Goal: Task Accomplishment & Management: Complete application form

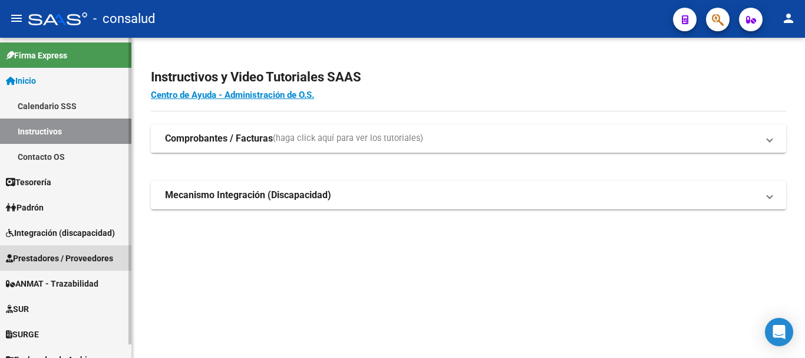
click at [84, 252] on span "Prestadores / Proveedores" at bounding box center [59, 258] width 107 height 13
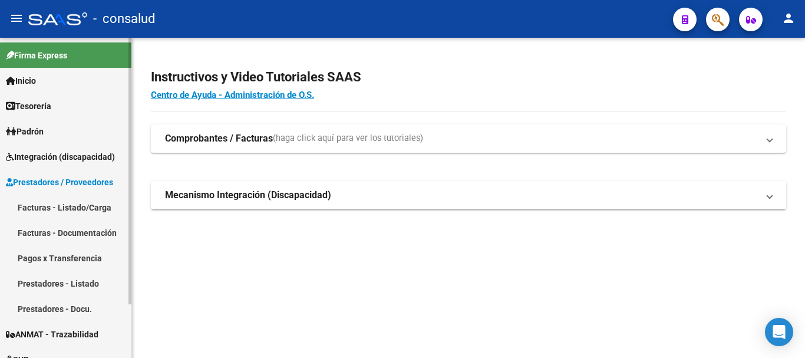
click at [91, 206] on link "Facturas - Listado/Carga" at bounding box center [65, 207] width 131 height 25
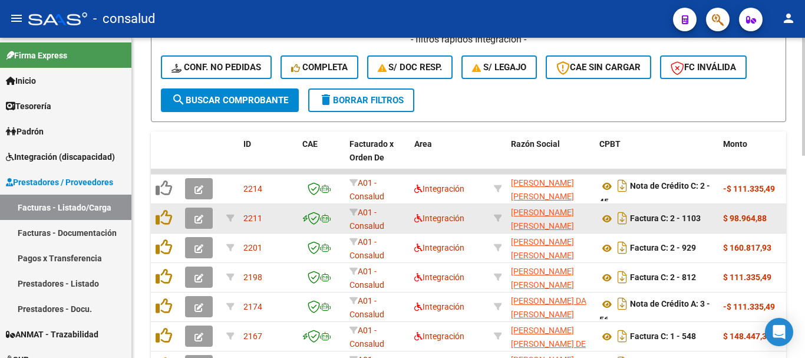
scroll to position [413, 0]
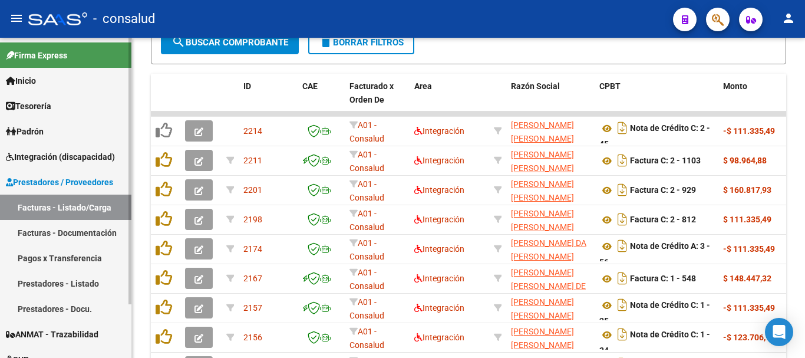
click at [27, 183] on span "Prestadores / Proveedores" at bounding box center [59, 182] width 107 height 13
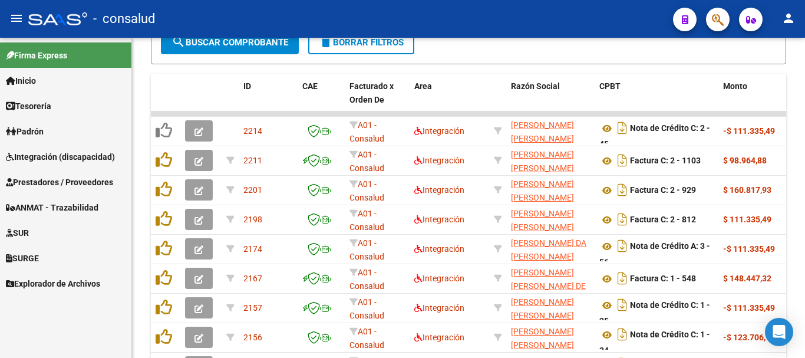
click at [75, 157] on span "Integración (discapacidad)" at bounding box center [60, 156] width 109 height 13
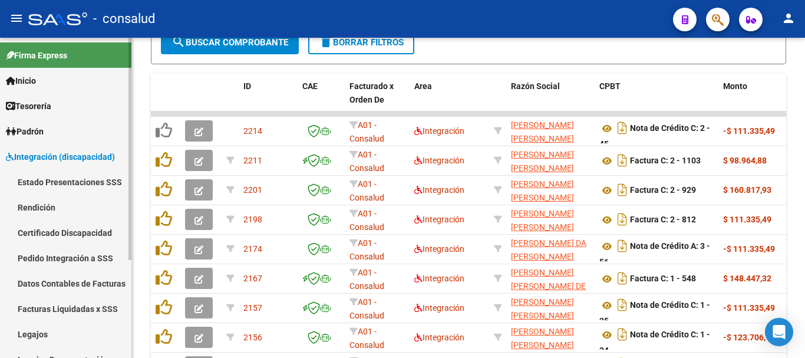
click at [62, 335] on link "Legajos" at bounding box center [65, 333] width 131 height 25
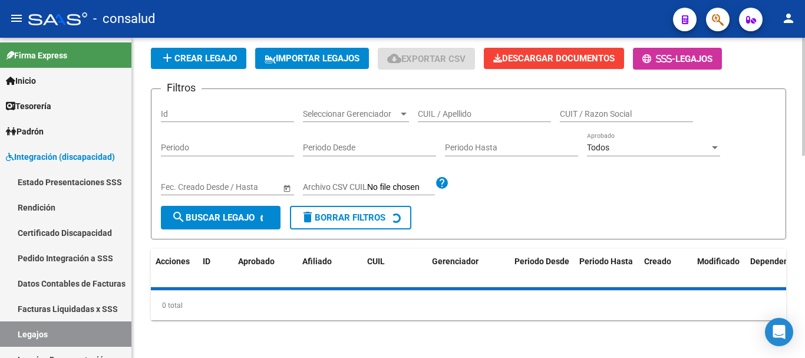
scroll to position [78, 0]
click at [478, 110] on input "CUIL / Apellido" at bounding box center [484, 114] width 133 height 10
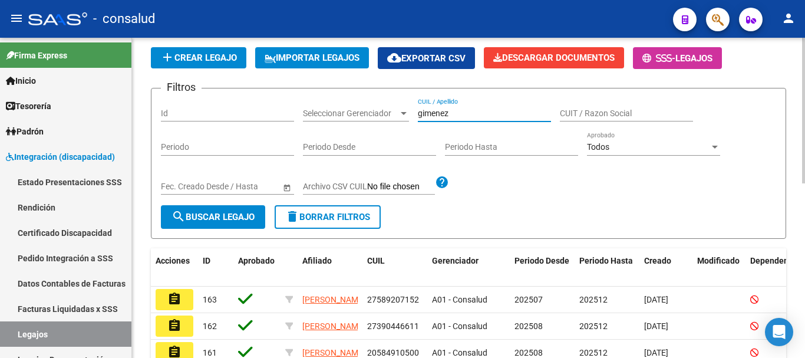
type input "gimenez"
click at [244, 213] on span "search Buscar Legajo" at bounding box center [213, 217] width 83 height 11
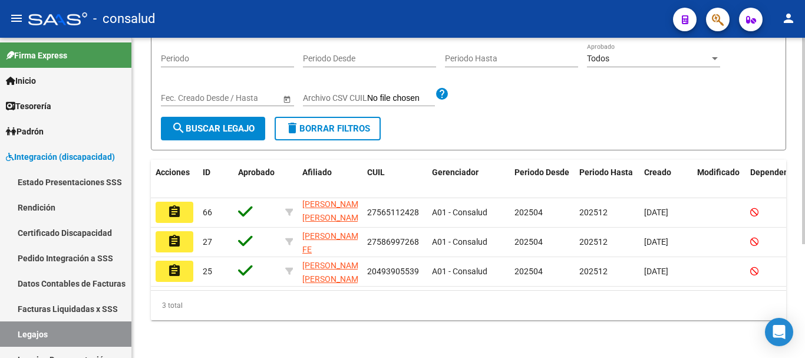
scroll to position [177, 0]
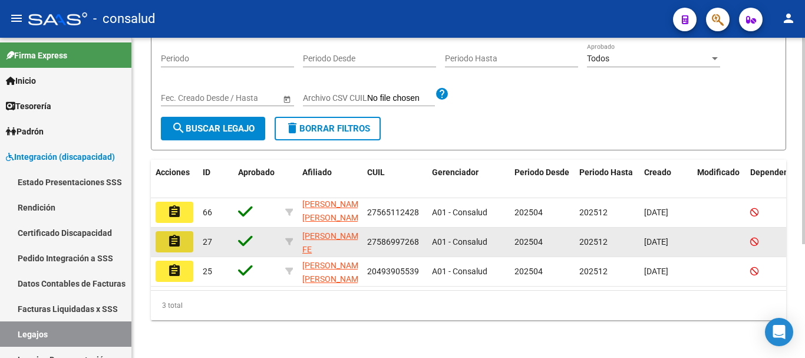
click at [189, 231] on button "assignment" at bounding box center [175, 241] width 38 height 21
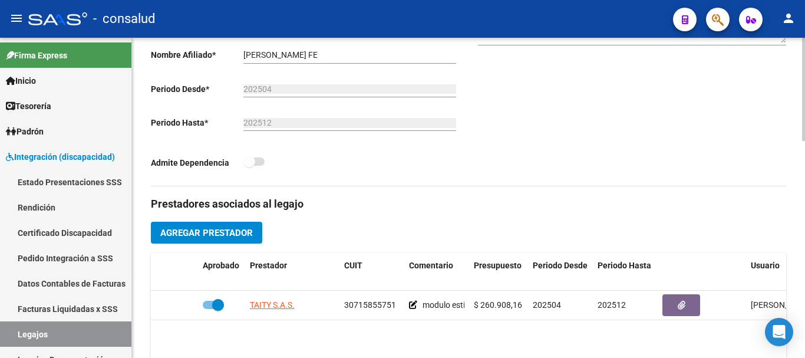
scroll to position [354, 0]
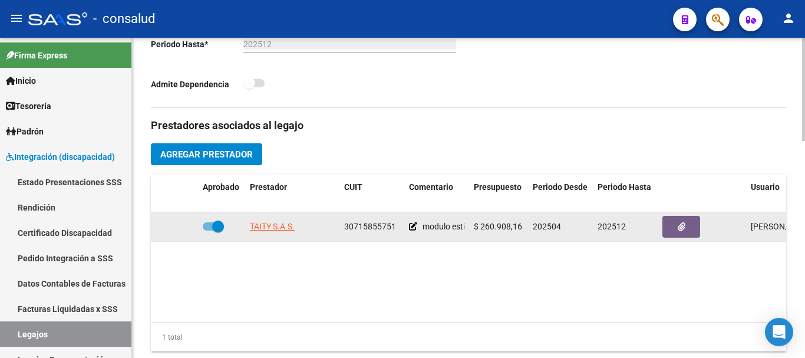
click at [412, 228] on icon at bounding box center [413, 226] width 8 height 8
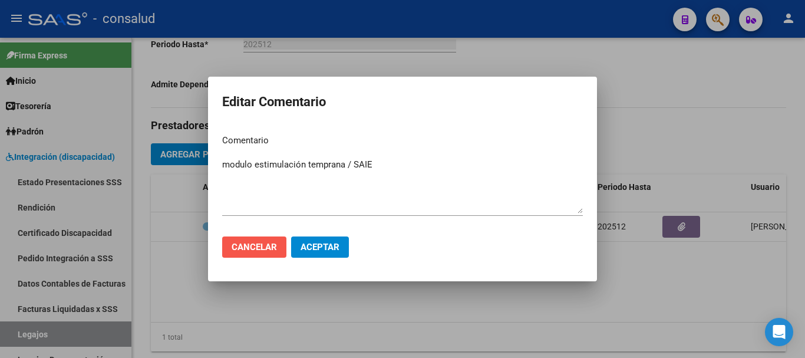
click at [258, 247] on span "Cancelar" at bounding box center [254, 247] width 45 height 11
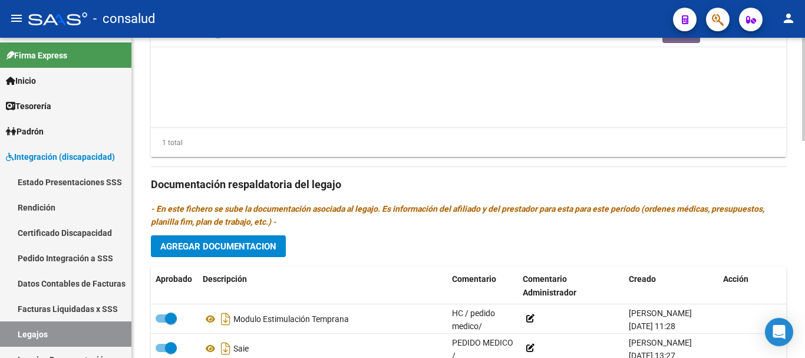
scroll to position [590, 0]
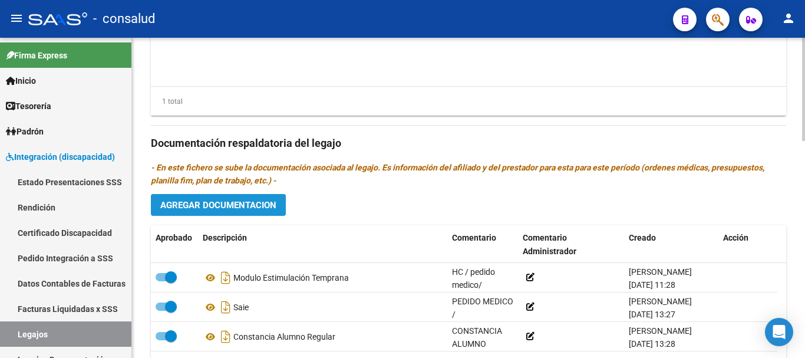
click at [251, 207] on span "Agregar Documentacion" at bounding box center [218, 205] width 116 height 11
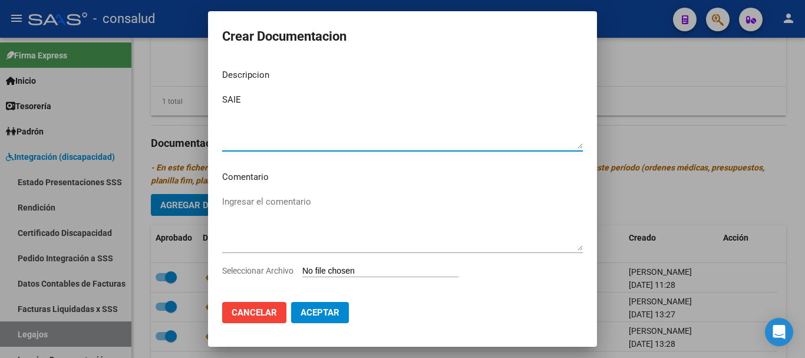
type textarea "SAIE"
click at [304, 200] on textarea "Ingresar el comentario" at bounding box center [402, 222] width 361 height 55
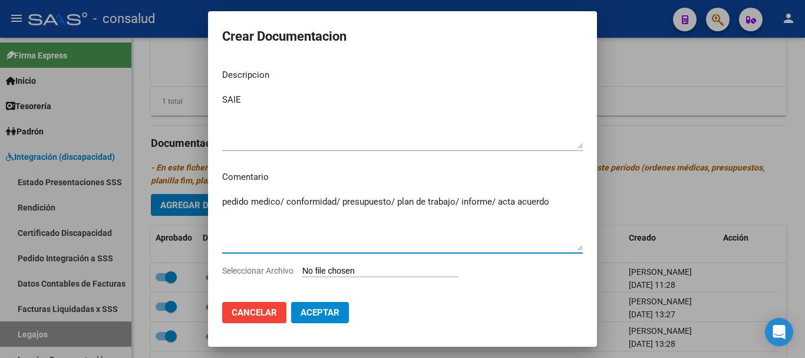
type textarea "pedido medico/ conformidad/ presupuesto/ plan de trabajo/ informe/ acta acuerdo"
click at [379, 272] on input "Seleccionar Archivo" at bounding box center [380, 271] width 156 height 11
type input "C:\fakepath\Brother-Internaciones_19092025_074616_151225.pdf"
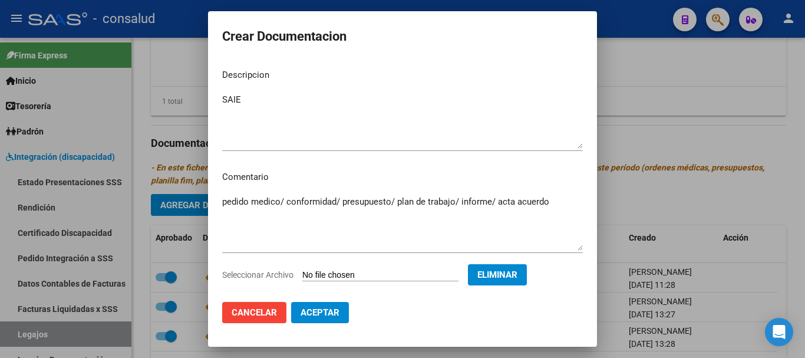
scroll to position [17, 0]
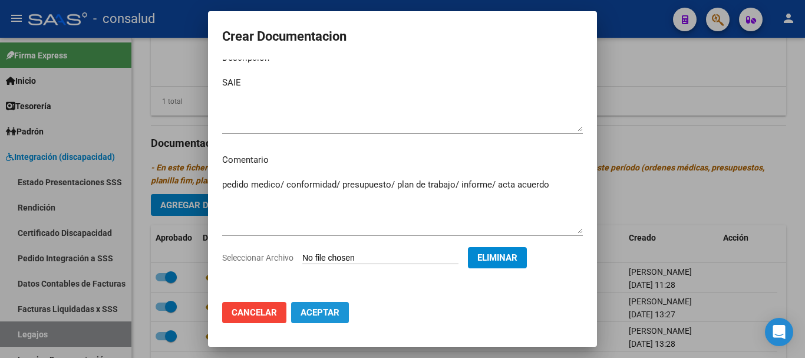
click at [323, 318] on button "Aceptar" at bounding box center [320, 312] width 58 height 21
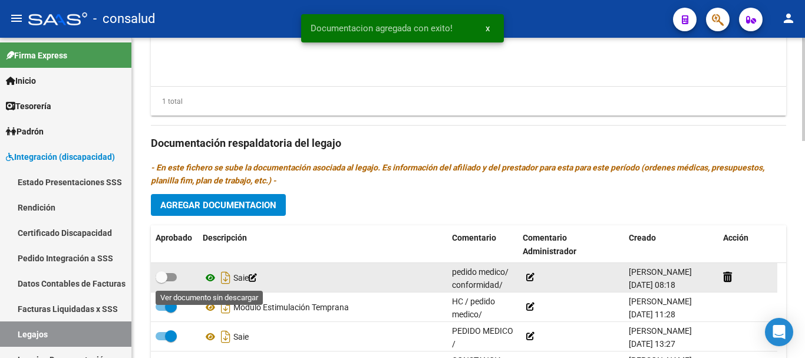
click at [208, 279] on icon at bounding box center [210, 278] width 15 height 14
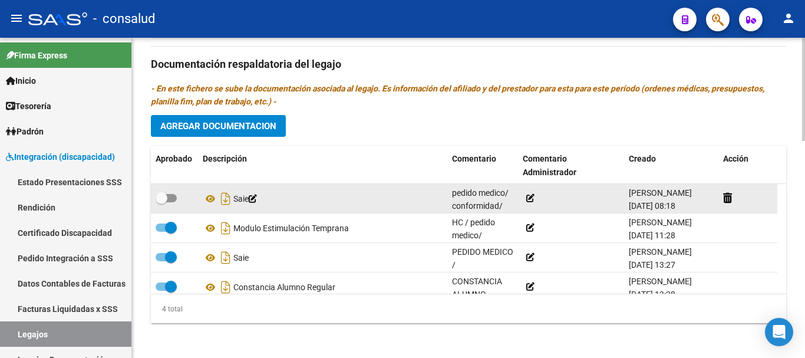
scroll to position [673, 0]
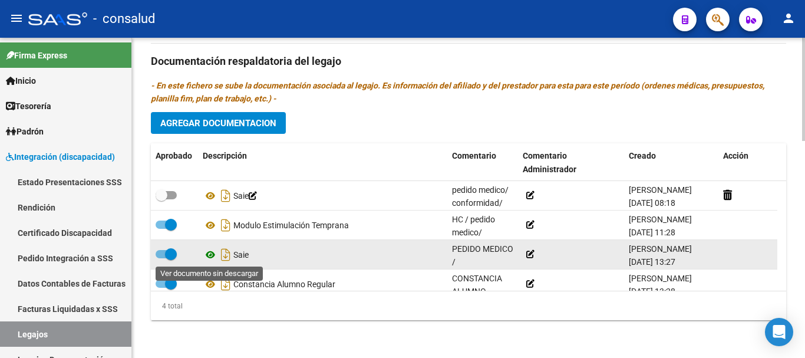
click at [211, 254] on icon at bounding box center [210, 255] width 15 height 14
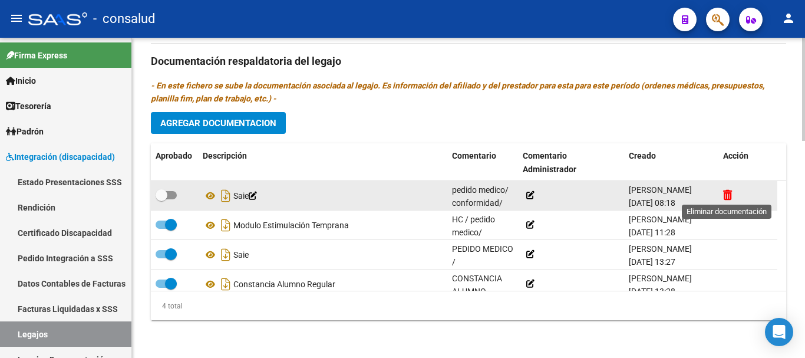
click at [725, 197] on icon at bounding box center [727, 194] width 9 height 11
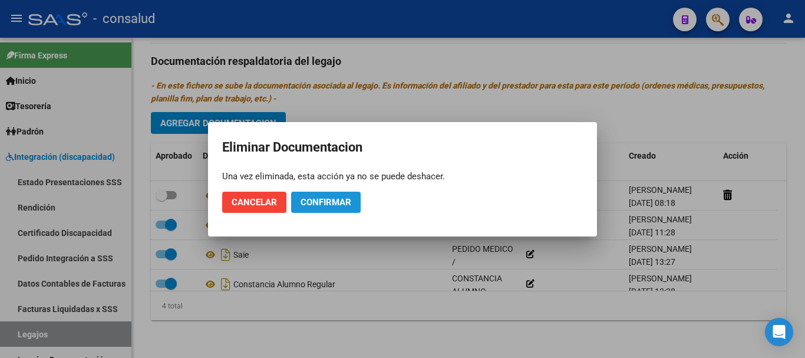
click at [326, 207] on span "Confirmar" at bounding box center [326, 202] width 51 height 11
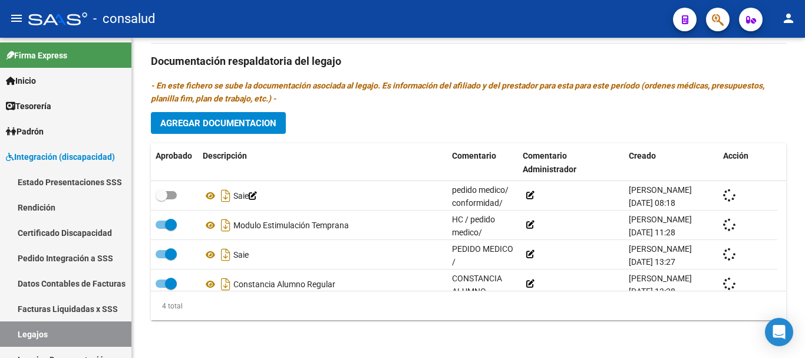
checkbox input "true"
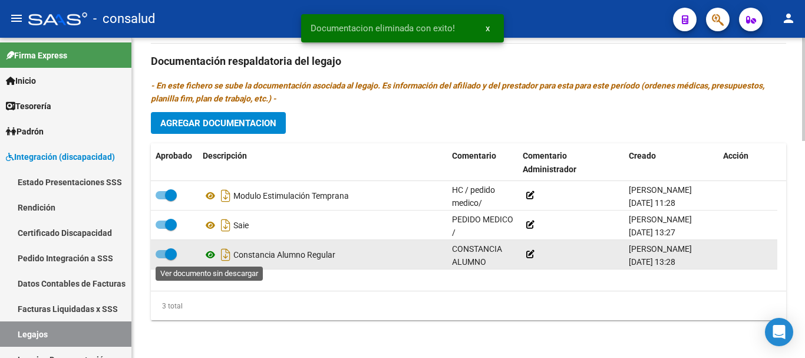
click at [210, 255] on icon at bounding box center [210, 255] width 15 height 14
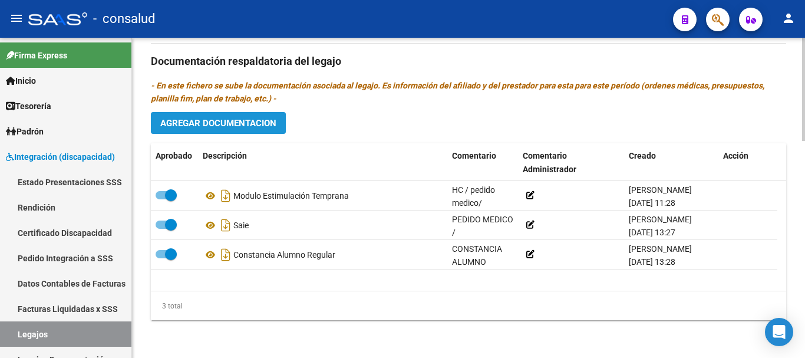
click at [255, 130] on button "Agregar Documentacion" at bounding box center [218, 123] width 135 height 22
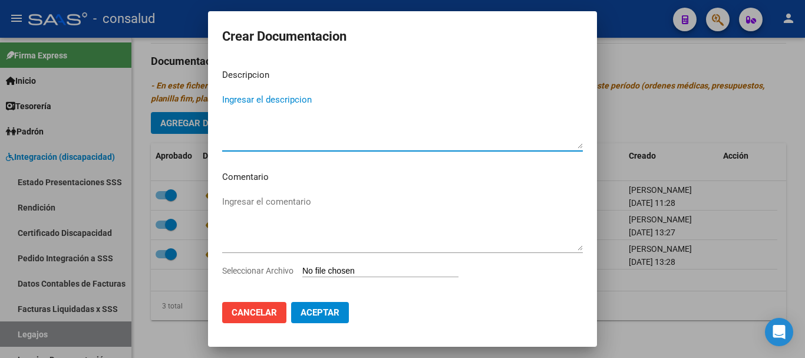
click at [351, 274] on input "Seleccionar Archivo" at bounding box center [380, 271] width 156 height 11
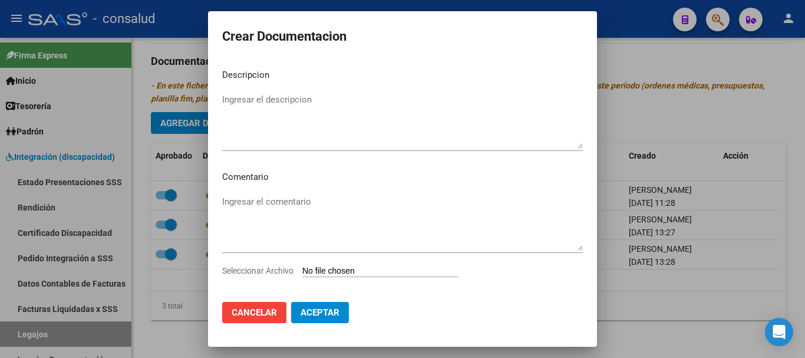
type input "C:\fakepath\Brother-Internaciones_19092025_074828_151234.pdf"
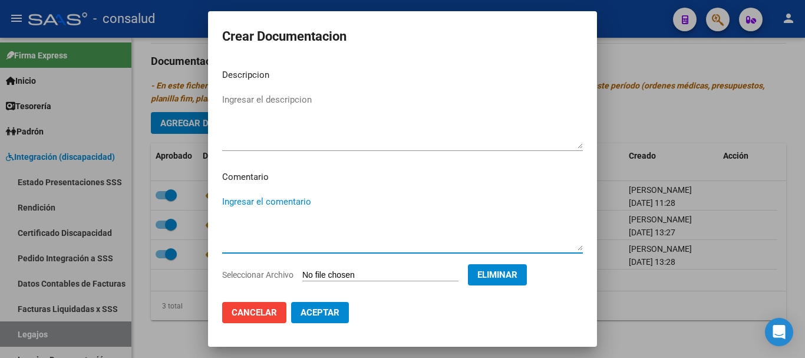
click at [261, 202] on textarea "Ingresar el comentario" at bounding box center [402, 222] width 361 height 55
type textarea "acta acuerdo"
click at [318, 94] on textarea "Ingresar el descripcion" at bounding box center [402, 120] width 361 height 55
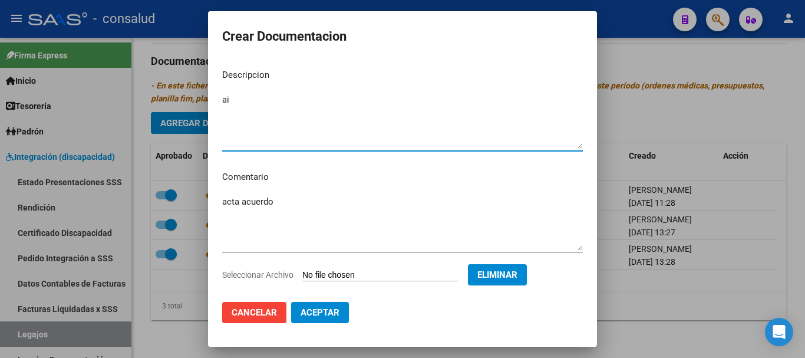
type textarea "a"
type textarea "SAIE"
click at [331, 314] on span "Aceptar" at bounding box center [320, 312] width 39 height 11
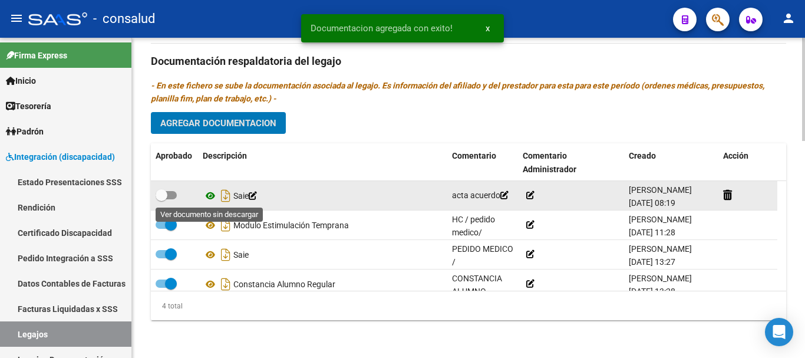
click at [209, 196] on icon at bounding box center [210, 196] width 15 height 14
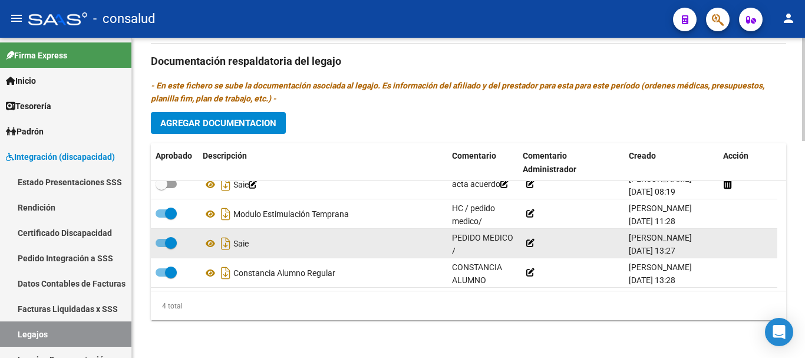
scroll to position [12, 0]
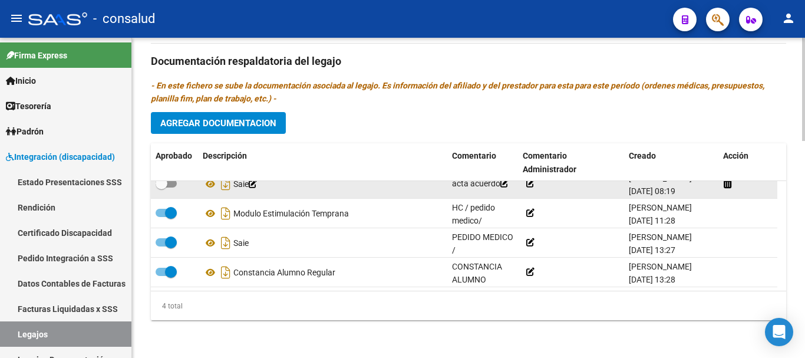
click at [175, 183] on span at bounding box center [166, 183] width 21 height 8
click at [162, 187] on input "checkbox" at bounding box center [161, 187] width 1 height 1
checkbox input "true"
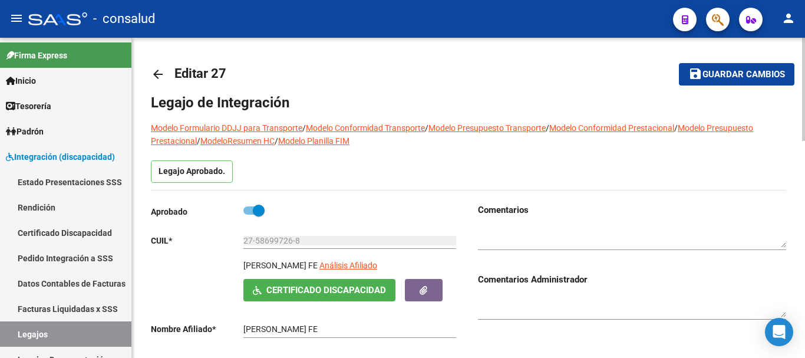
scroll to position [0, 0]
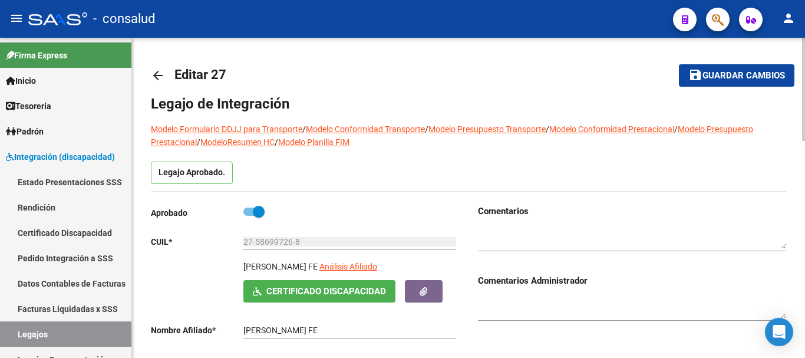
click at [752, 77] on span "Guardar cambios" at bounding box center [744, 76] width 83 height 11
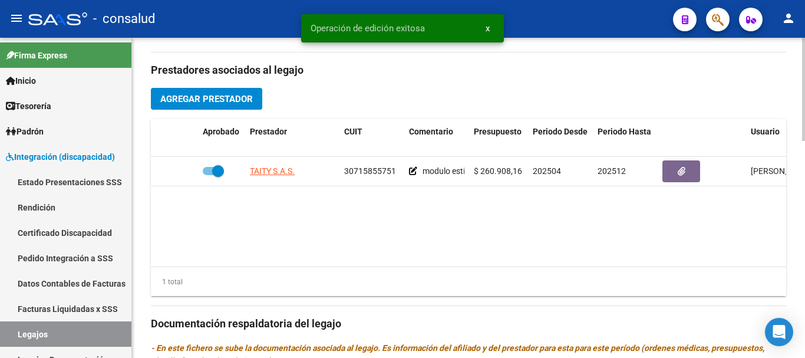
scroll to position [413, 0]
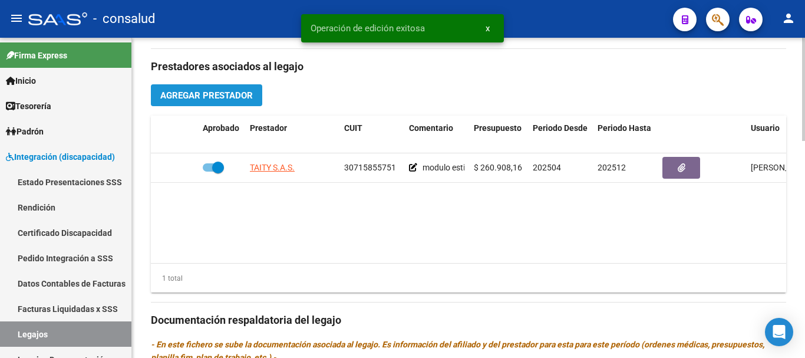
click at [200, 90] on span "Agregar Prestador" at bounding box center [206, 95] width 93 height 11
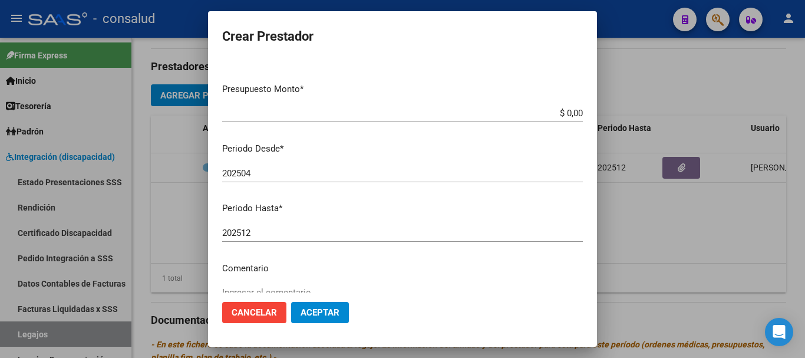
scroll to position [35, 0]
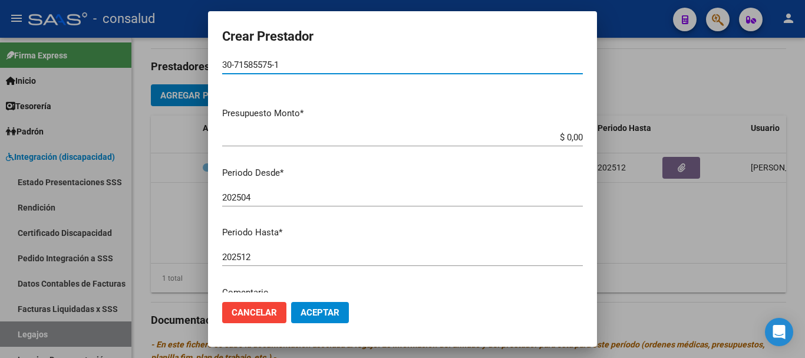
type input "30-71585575-1"
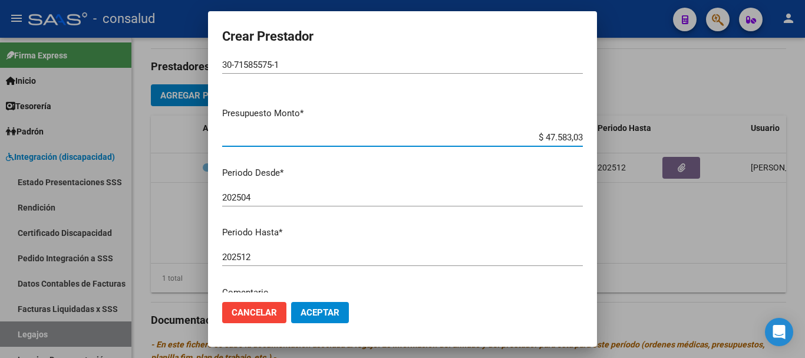
type input "$ 475.830,36"
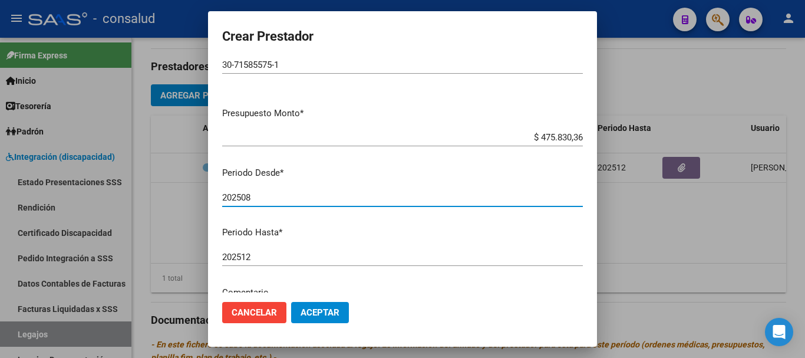
type input "202508"
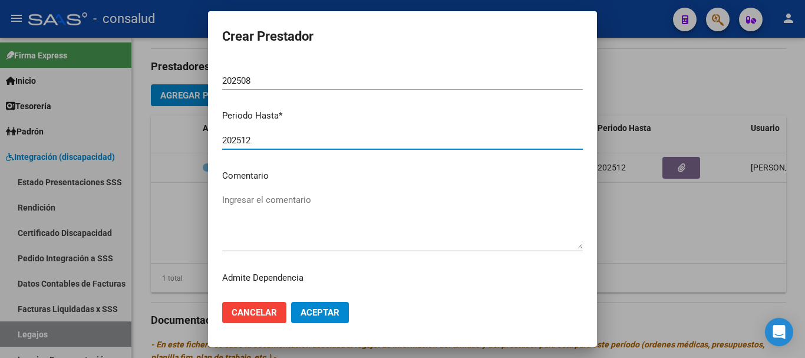
scroll to position [153, 0]
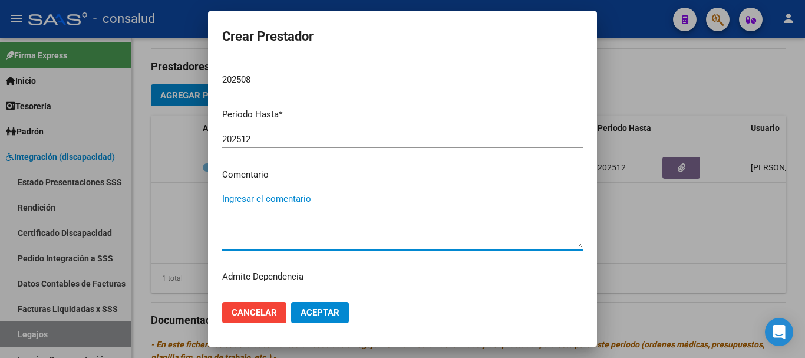
click at [285, 200] on textarea "Ingresar el comentario" at bounding box center [402, 219] width 361 height 55
type textarea "s"
type textarea "SAIE"
click at [332, 302] on button "Aceptar" at bounding box center [320, 312] width 58 height 21
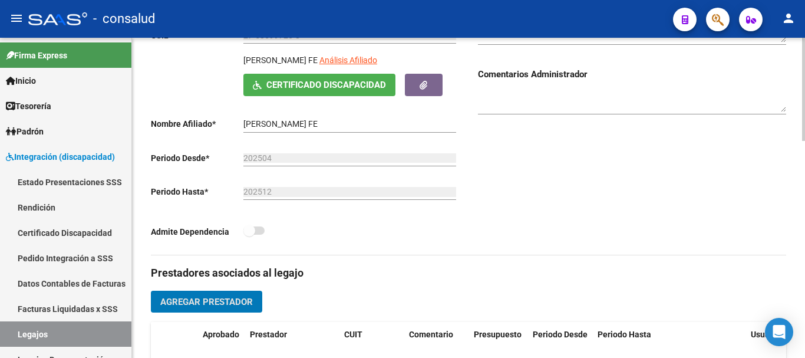
scroll to position [24, 0]
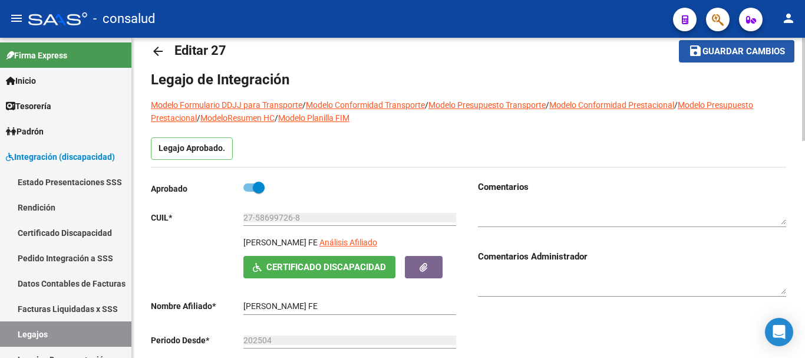
click at [715, 53] on span "Guardar cambios" at bounding box center [744, 52] width 83 height 11
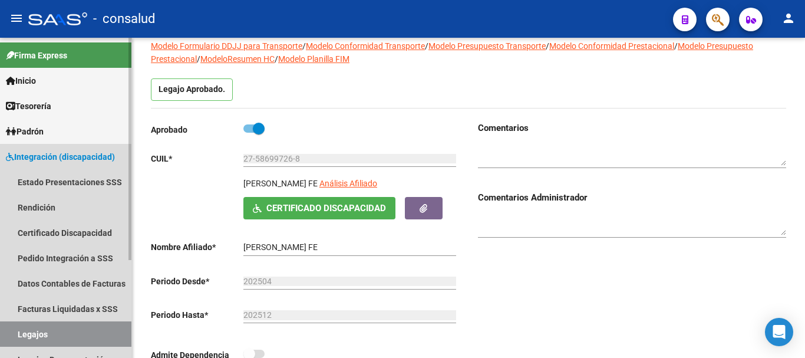
click at [73, 334] on link "Legajos" at bounding box center [65, 333] width 131 height 25
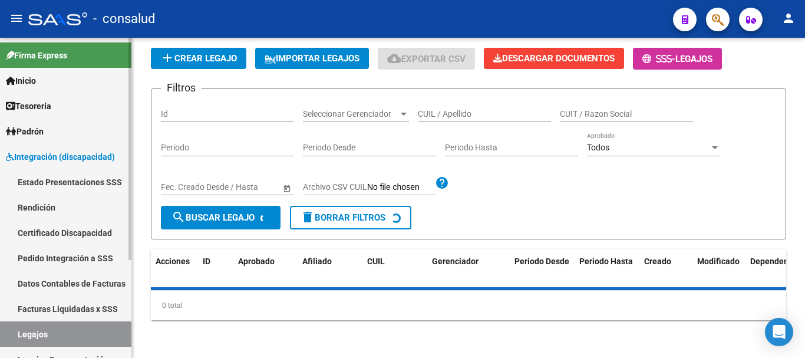
scroll to position [83, 0]
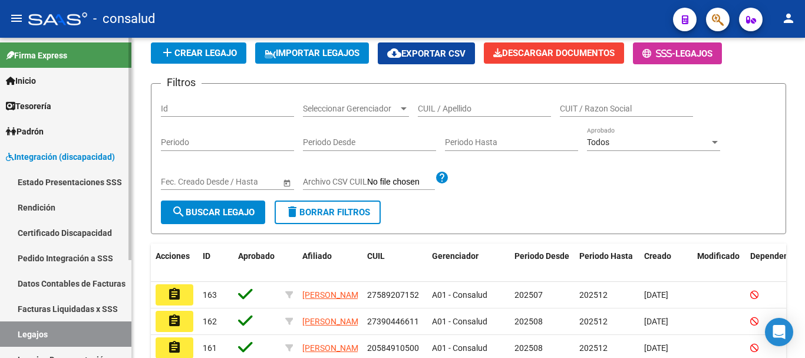
click at [70, 157] on span "Integración (discapacidad)" at bounding box center [60, 156] width 109 height 13
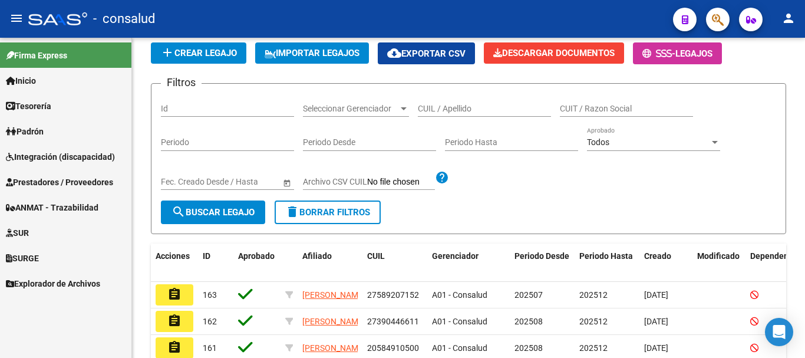
click at [75, 181] on span "Prestadores / Proveedores" at bounding box center [59, 182] width 107 height 13
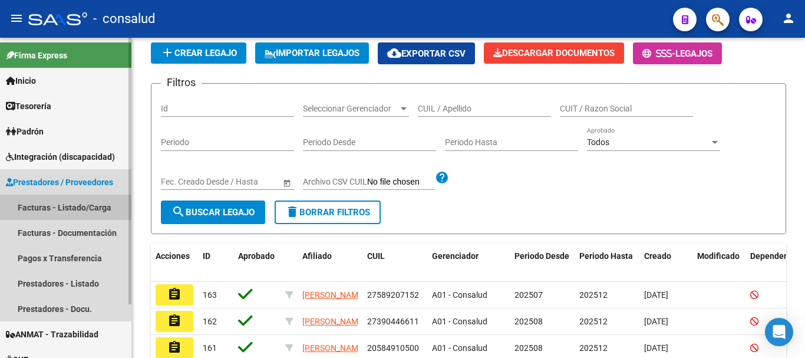
click at [74, 205] on link "Facturas - Listado/Carga" at bounding box center [65, 207] width 131 height 25
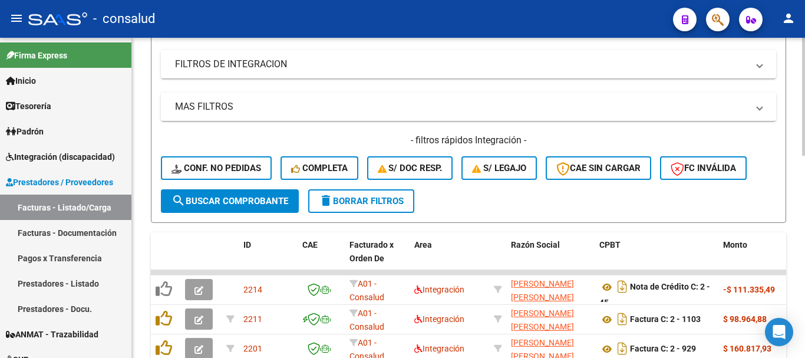
scroll to position [252, 0]
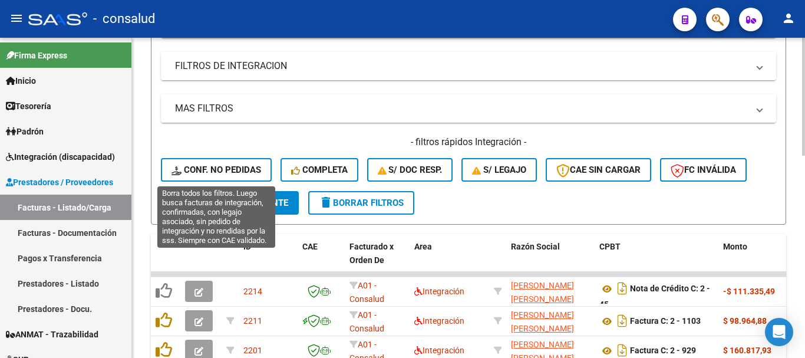
click at [225, 176] on button "Conf. no pedidas" at bounding box center [216, 170] width 111 height 24
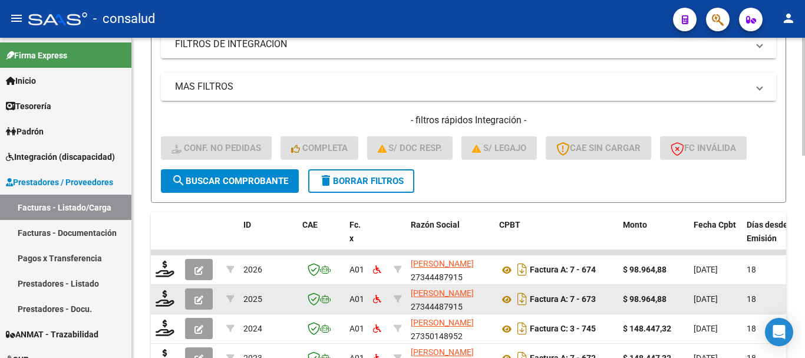
scroll to position [311, 0]
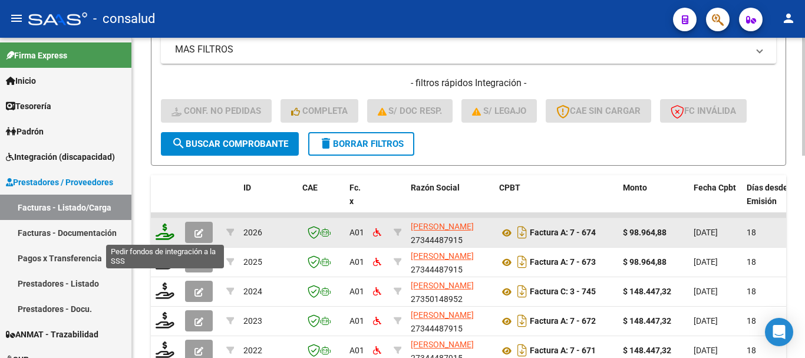
click at [165, 236] on icon at bounding box center [165, 231] width 19 height 17
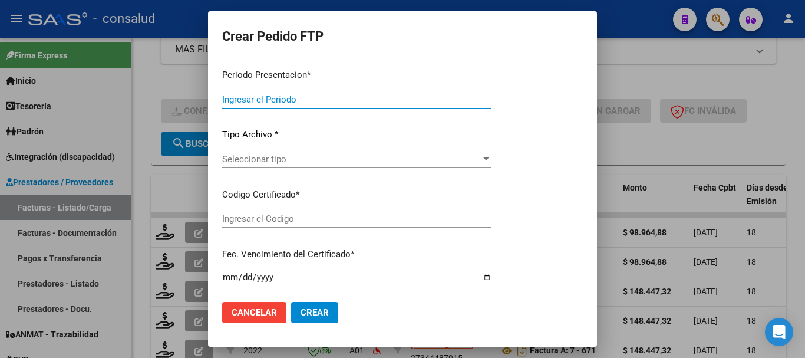
type input "202508"
type input "$ 98.964,88"
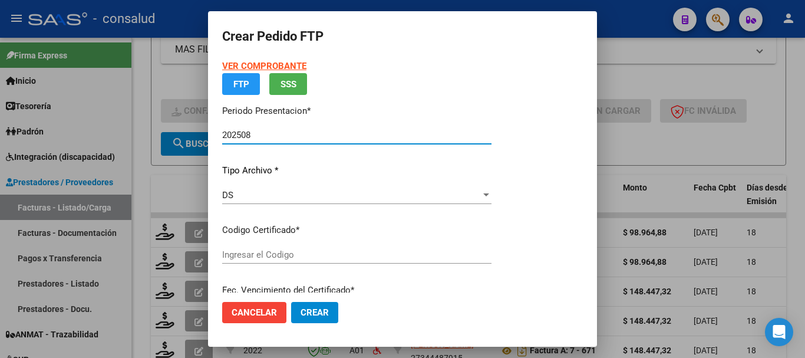
type input "0200056372553-20240104-20320104"
type input "[DATE]"
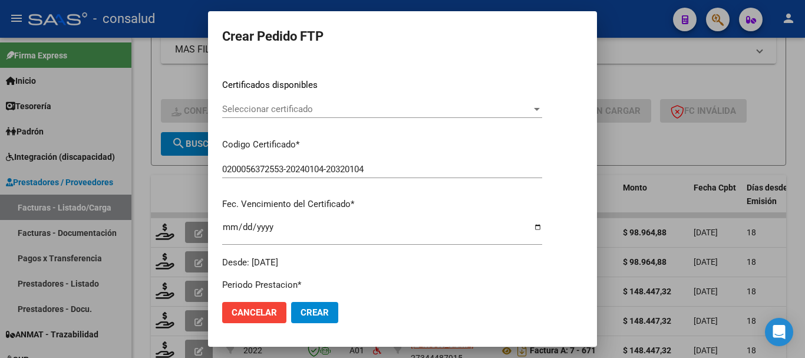
scroll to position [177, 0]
click at [291, 101] on div "Seleccionar certificado Seleccionar certificado" at bounding box center [382, 109] width 320 height 18
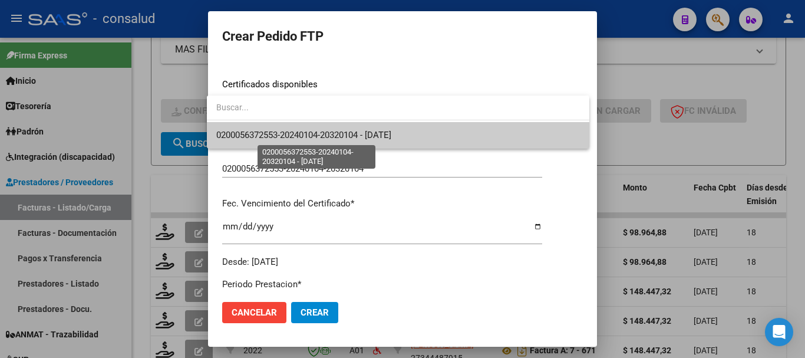
click at [300, 140] on span "0200056372553-20240104-20320104 - [DATE]" at bounding box center [303, 135] width 175 height 11
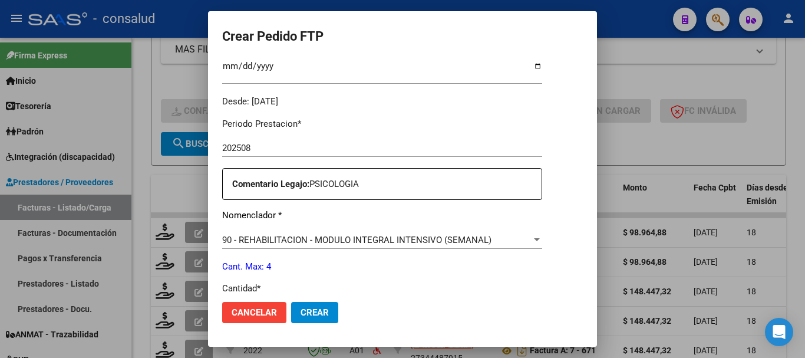
scroll to position [413, 0]
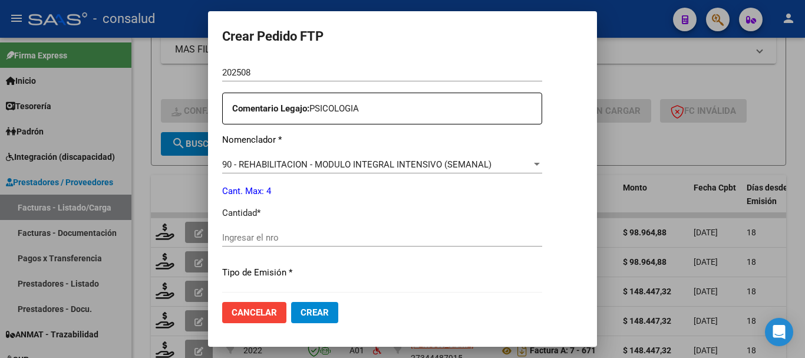
click at [389, 242] on input "Ingresar el nro" at bounding box center [382, 237] width 320 height 11
type input "4"
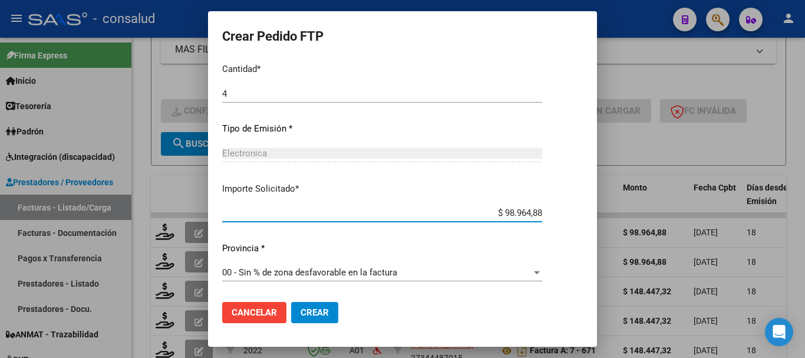
click at [308, 312] on span "Crear" at bounding box center [315, 312] width 28 height 11
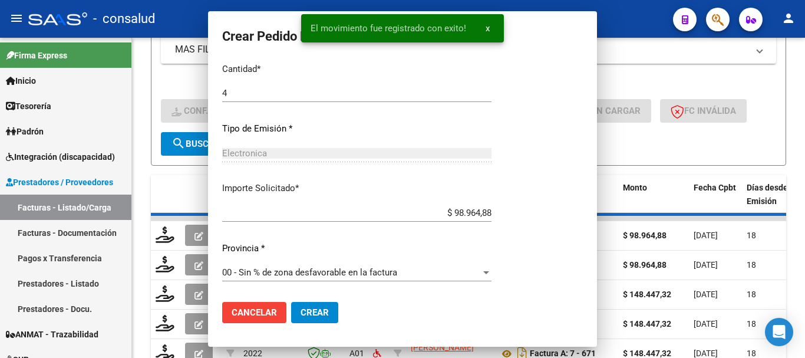
scroll to position [0, 0]
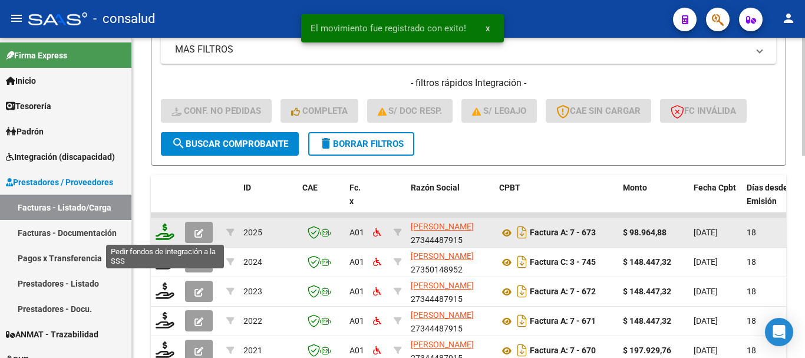
click at [157, 235] on icon at bounding box center [165, 231] width 19 height 17
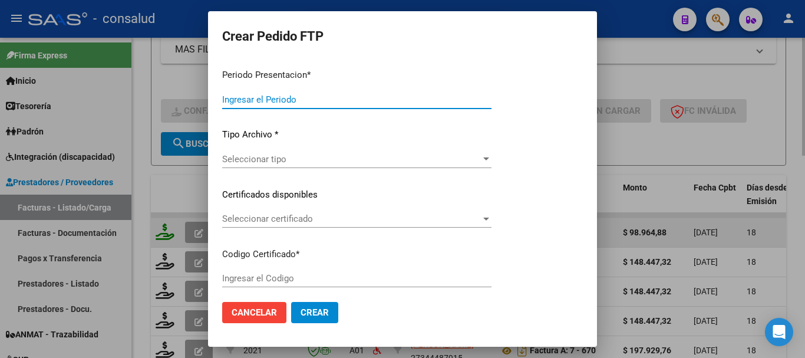
type input "202508"
type input "$ 98.964,88"
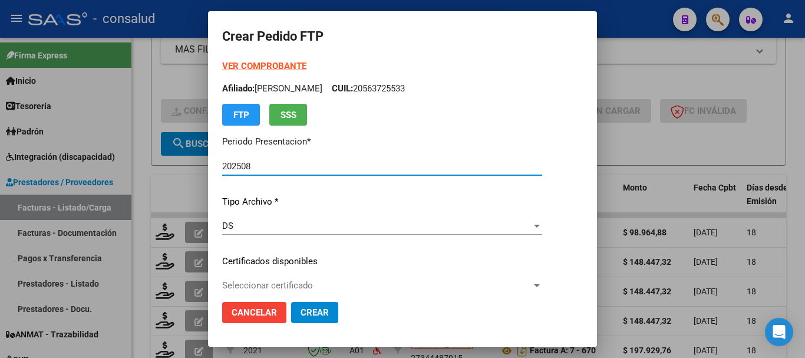
type input "0200058420371-20240516-20290516"
type input "[DATE]"
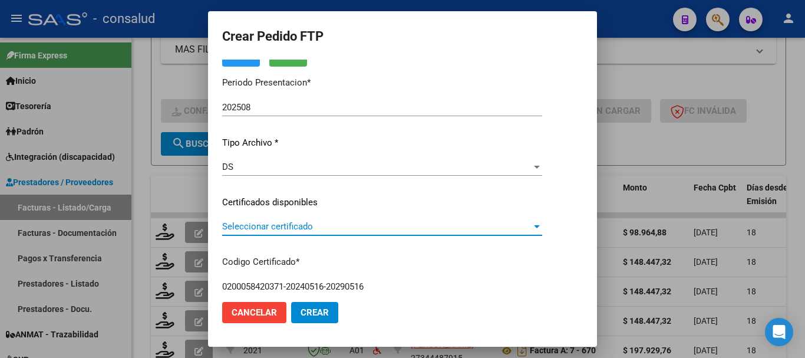
click at [246, 222] on span "Seleccionar certificado" at bounding box center [377, 226] width 310 height 11
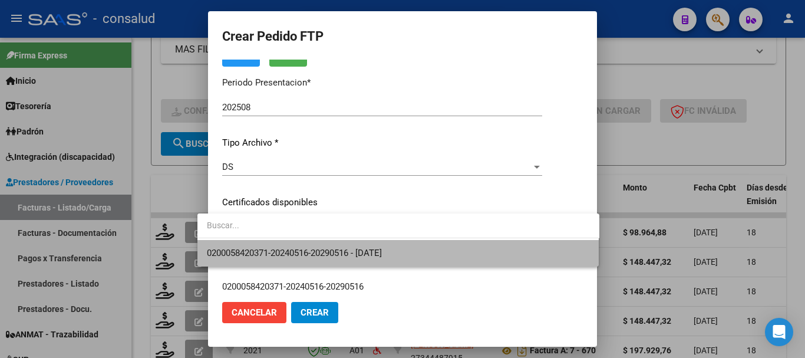
click at [255, 240] on span "0200058420371-20240516-20290516 - [DATE]" at bounding box center [398, 253] width 383 height 27
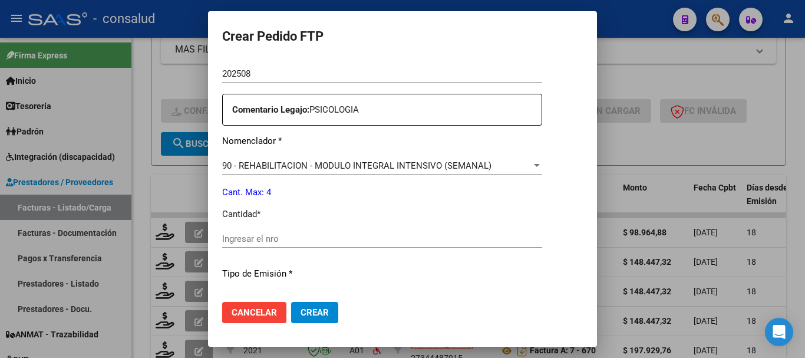
scroll to position [413, 0]
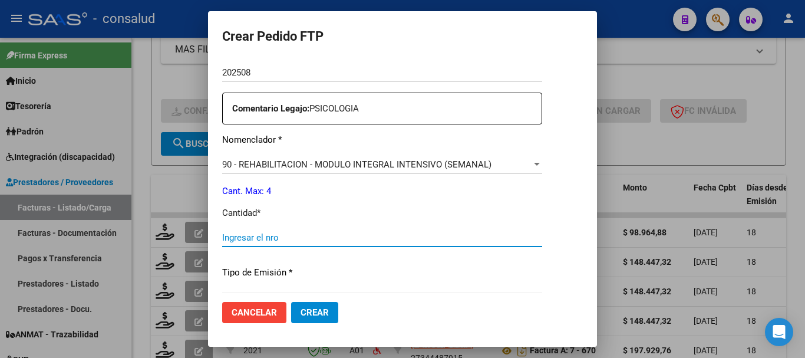
click at [254, 235] on input "Ingresar el nro" at bounding box center [382, 237] width 320 height 11
type input "4"
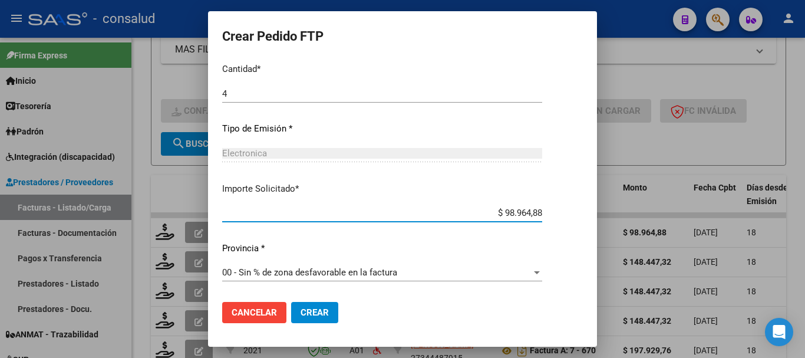
click at [311, 319] on button "Crear" at bounding box center [314, 312] width 47 height 21
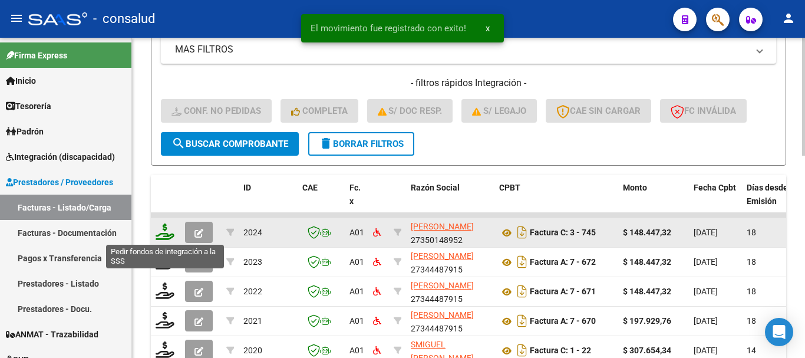
click at [172, 228] on icon at bounding box center [165, 231] width 19 height 17
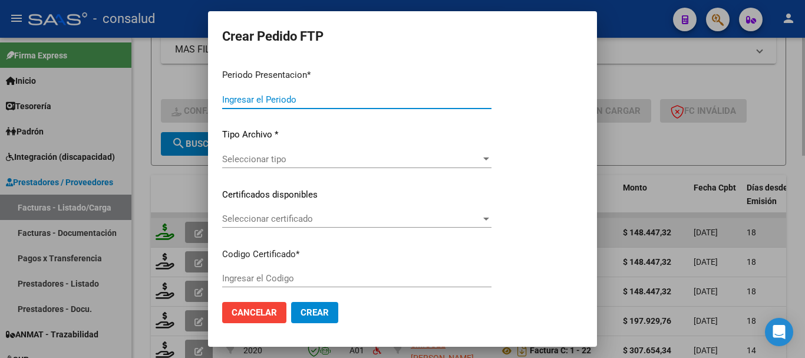
type input "202508"
type input "$ 148.447,32"
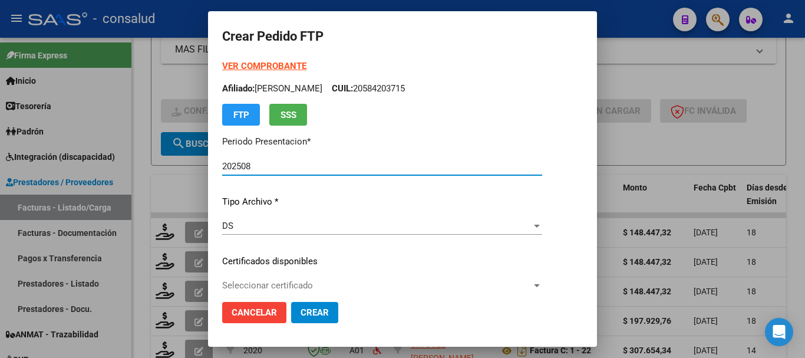
type input "0200054036125-20240306-20290306"
type input "[DATE]"
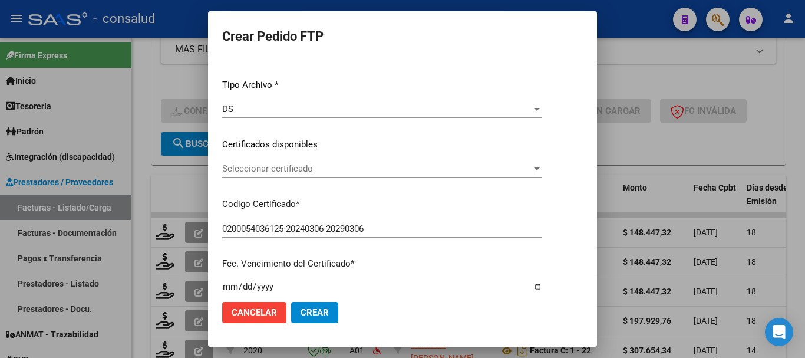
scroll to position [118, 0]
click at [305, 163] on span "Seleccionar certificado" at bounding box center [377, 167] width 310 height 11
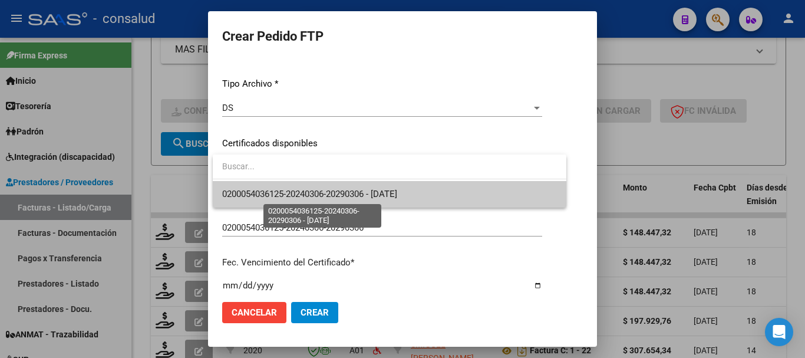
click at [324, 191] on span "0200054036125-20240306-20290306 - [DATE]" at bounding box center [309, 194] width 175 height 11
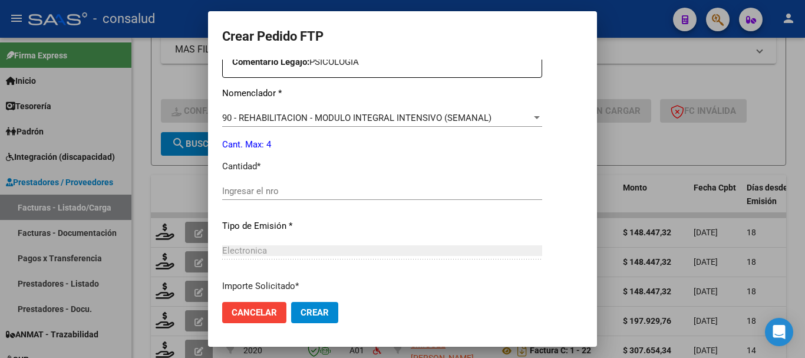
scroll to position [531, 0]
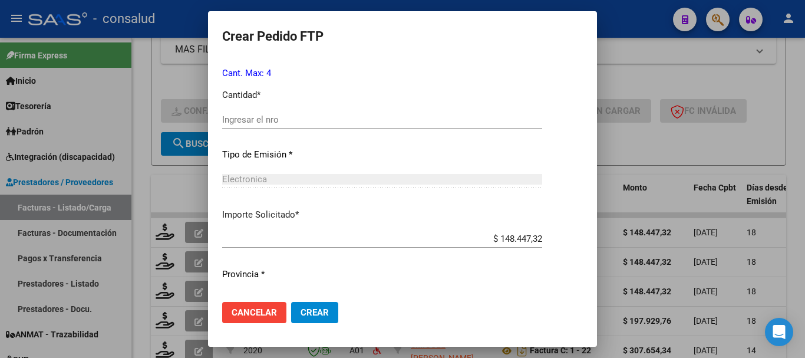
click at [259, 113] on div "Ingresar el nro" at bounding box center [382, 120] width 320 height 18
type input "4"
click at [325, 308] on span "Crear" at bounding box center [315, 312] width 28 height 11
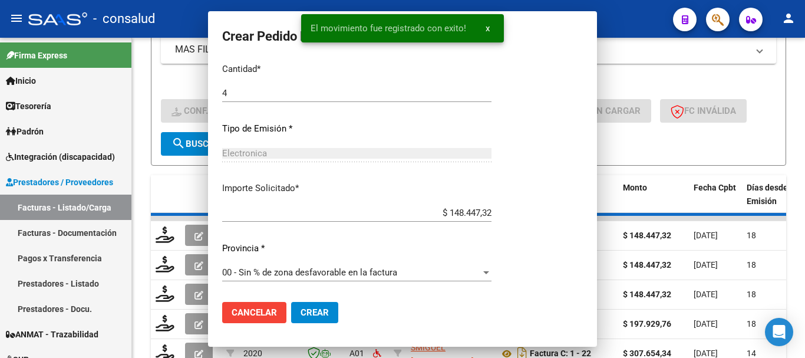
scroll to position [0, 0]
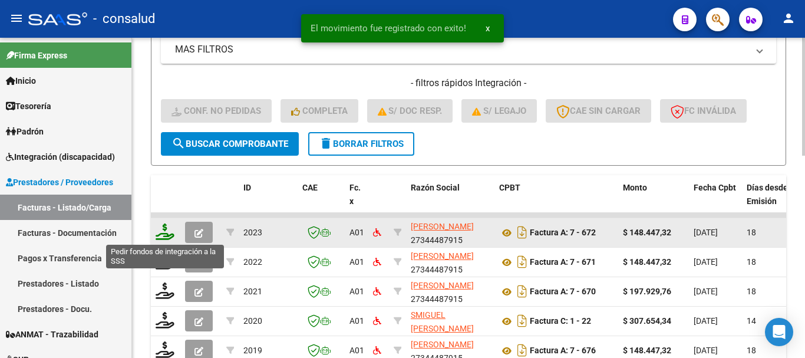
click at [160, 231] on icon at bounding box center [165, 231] width 19 height 17
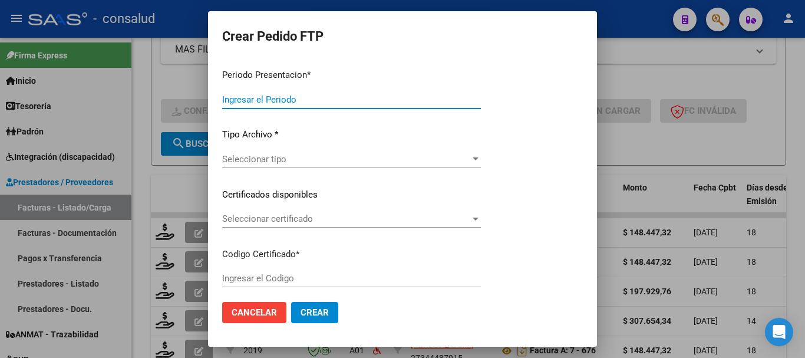
type input "202508"
type input "$ 148.447,32"
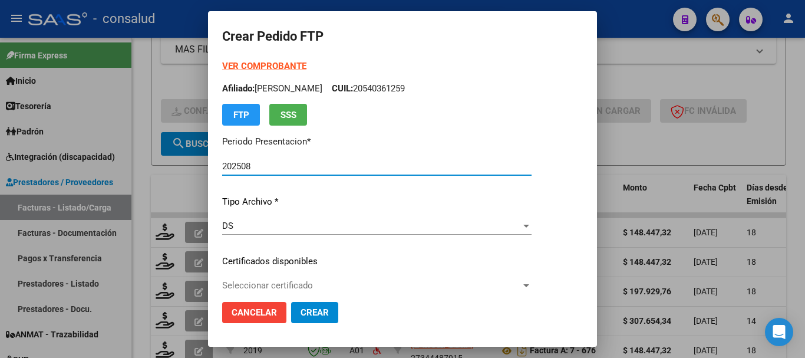
type input "0200058093462-20230726-20260726"
type input "[DATE]"
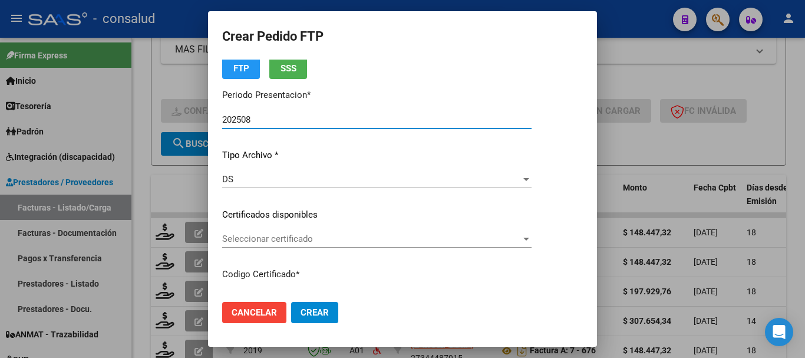
scroll to position [118, 0]
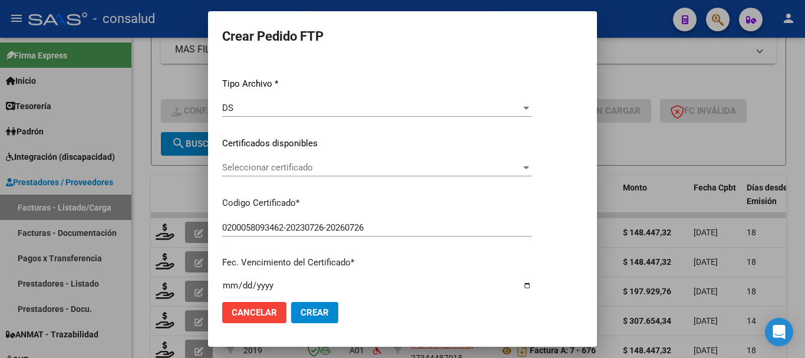
click at [310, 157] on div "VER COMPROBANTE ARCA Padrón Afiliado: [PERSON_NAME]: 20580934626 FTP SSS Period…" at bounding box center [377, 135] width 310 height 386
click at [323, 166] on span "Seleccionar certificado" at bounding box center [371, 167] width 299 height 11
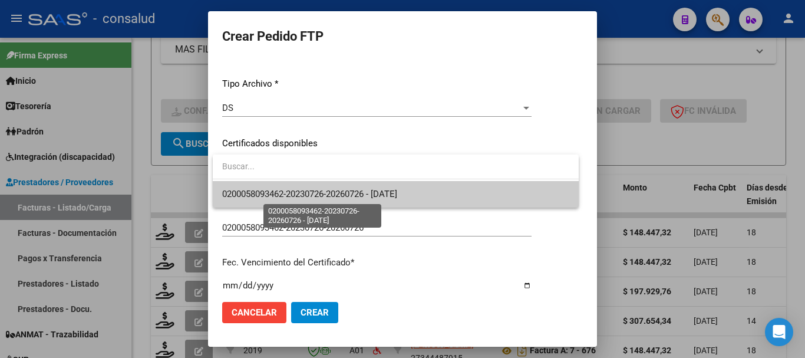
click at [327, 192] on span "0200058093462-20230726-20260726 - [DATE]" at bounding box center [309, 194] width 175 height 11
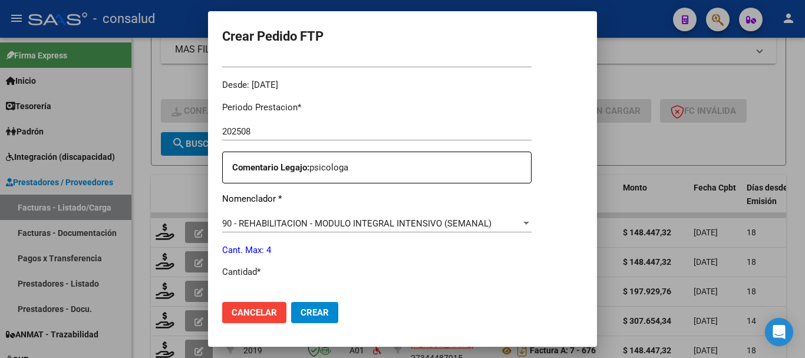
scroll to position [413, 0]
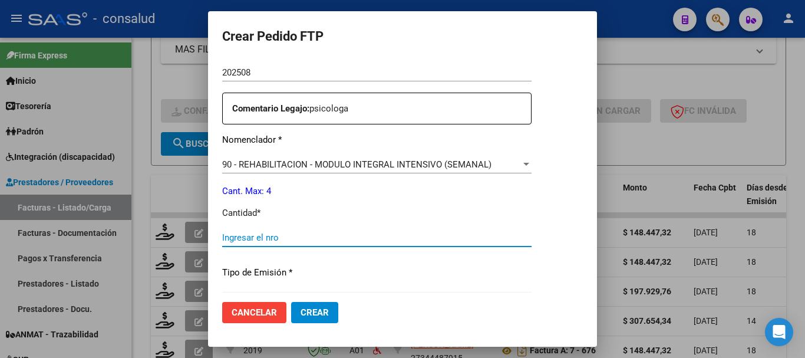
click at [318, 239] on input "Ingresar el nro" at bounding box center [377, 237] width 310 height 11
type input "4"
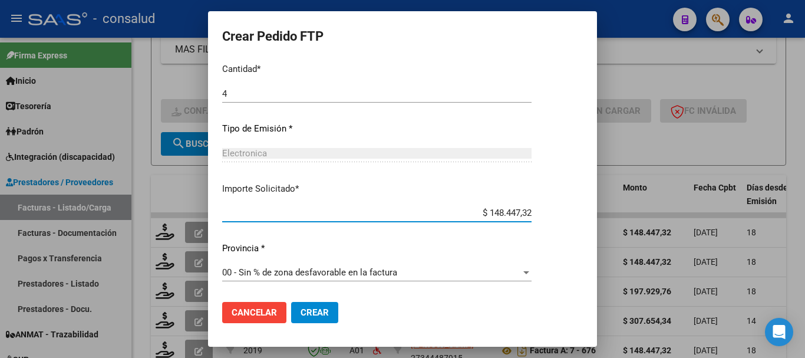
click at [310, 308] on span "Crear" at bounding box center [315, 312] width 28 height 11
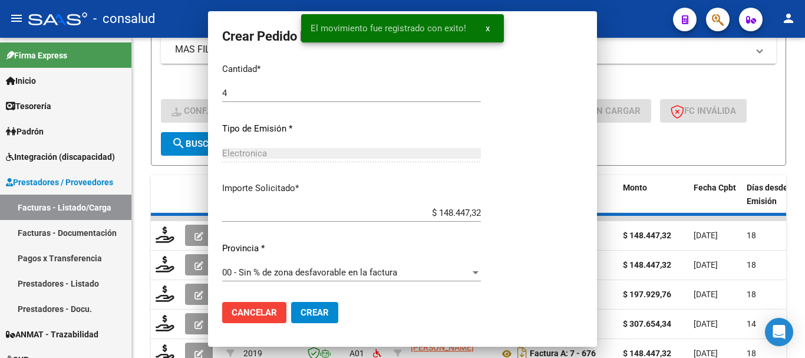
scroll to position [0, 0]
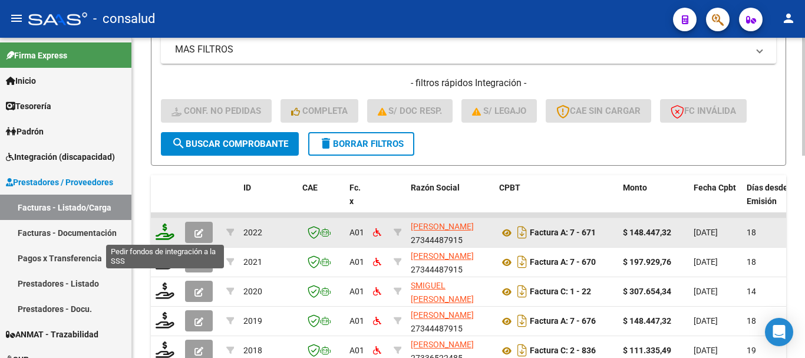
click at [165, 230] on icon at bounding box center [165, 231] width 19 height 17
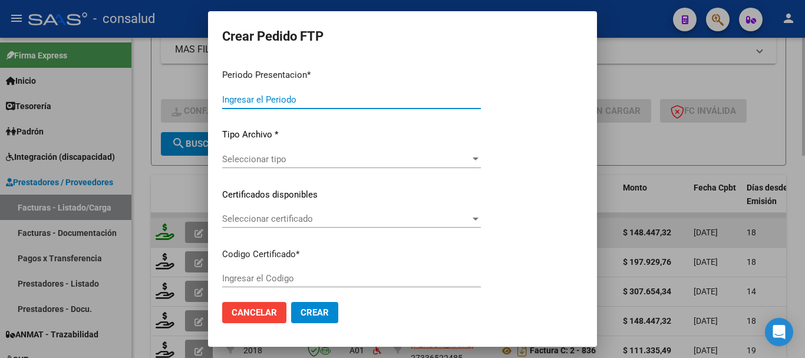
type input "202508"
type input "$ 148.447,32"
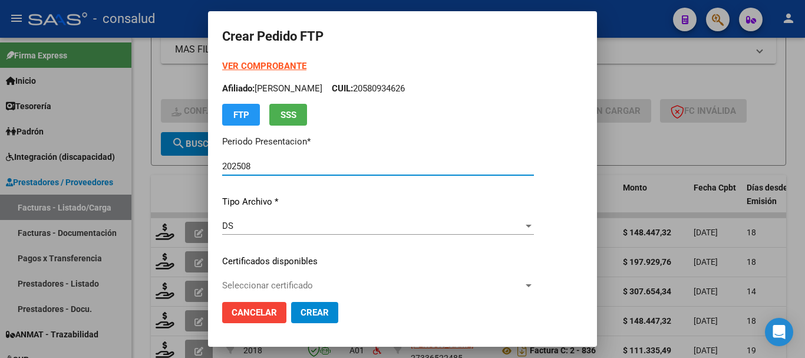
type input "0200056370722-20241002-20291002"
type input "[DATE]"
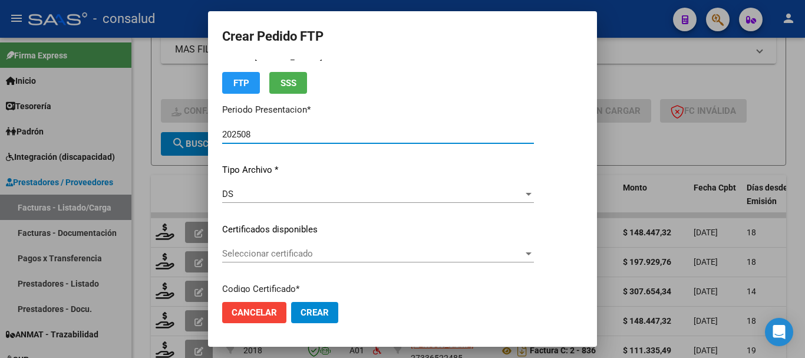
scroll to position [59, 0]
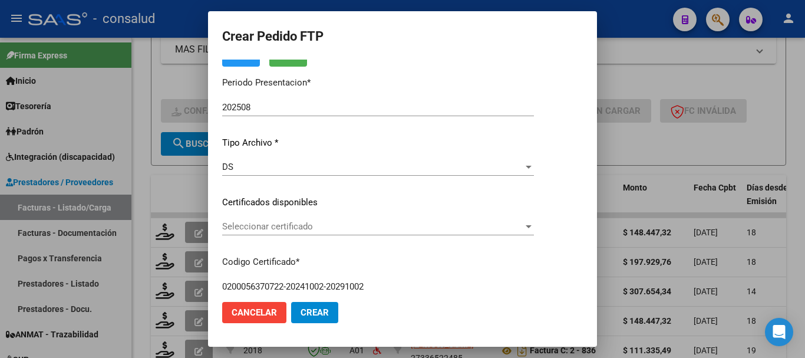
click at [280, 219] on div "Seleccionar certificado Seleccionar certificado" at bounding box center [378, 227] width 312 height 18
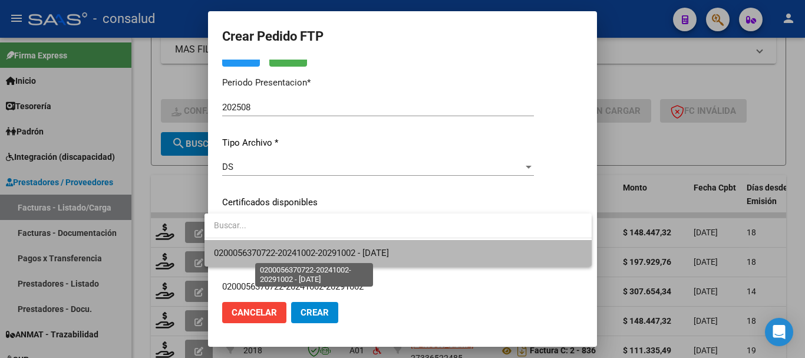
click at [295, 249] on span "0200056370722-20241002-20291002 - [DATE]" at bounding box center [301, 253] width 175 height 11
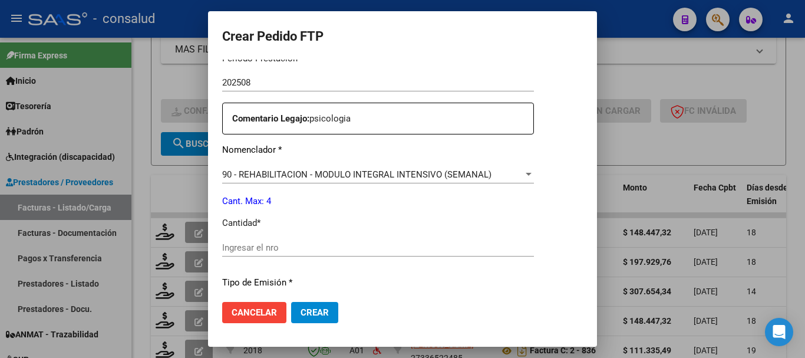
scroll to position [413, 0]
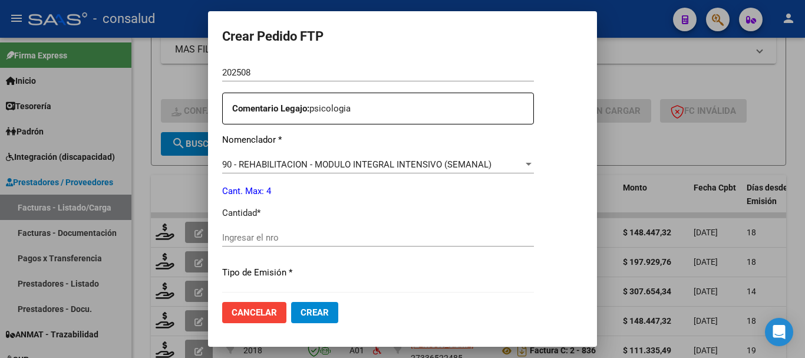
click at [296, 242] on input "Ingresar el nro" at bounding box center [378, 237] width 312 height 11
type input "4"
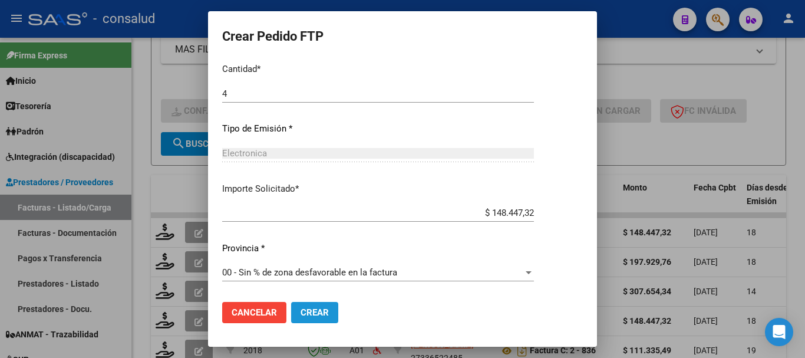
click at [302, 302] on button "Crear" at bounding box center [314, 312] width 47 height 21
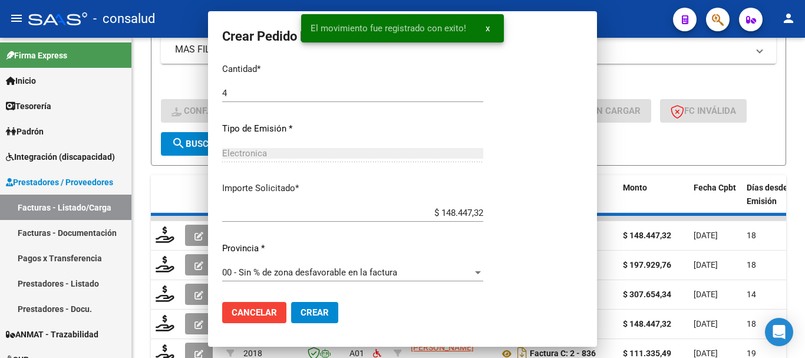
scroll to position [490, 0]
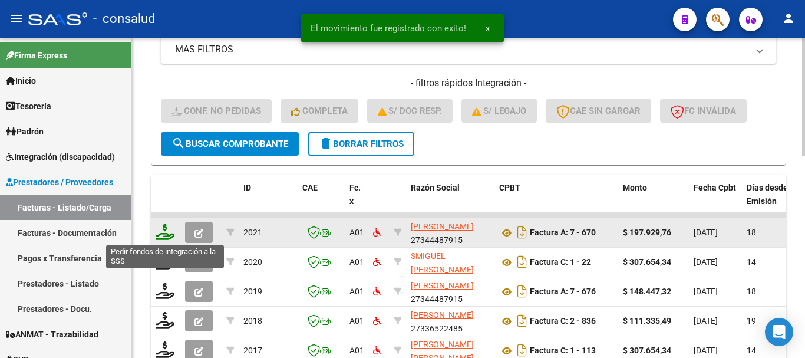
click at [170, 233] on icon at bounding box center [165, 231] width 19 height 17
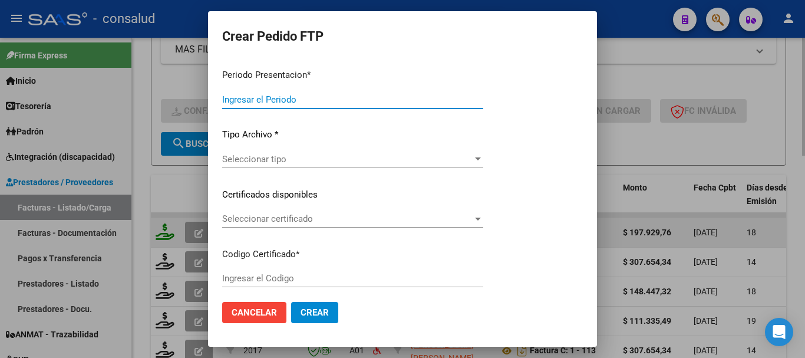
type input "202508"
type input "$ 197.929,76"
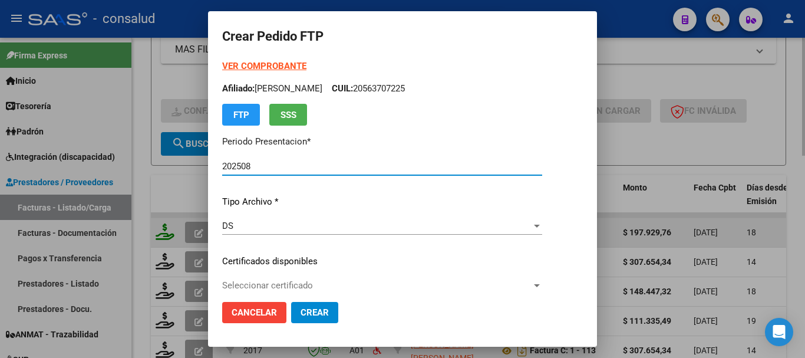
type input "0200056595973-20220830-20250830"
type input "[DATE]"
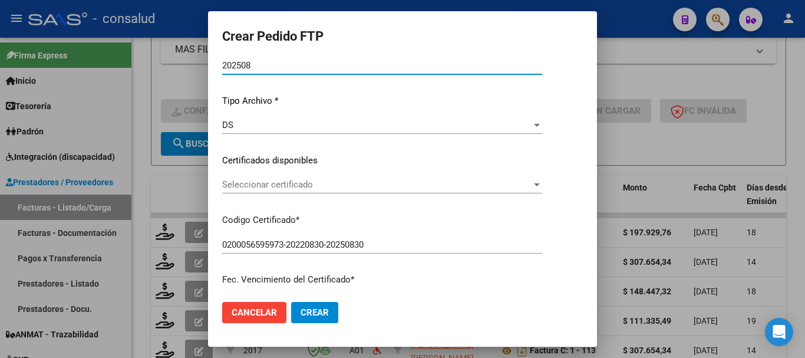
scroll to position [118, 0]
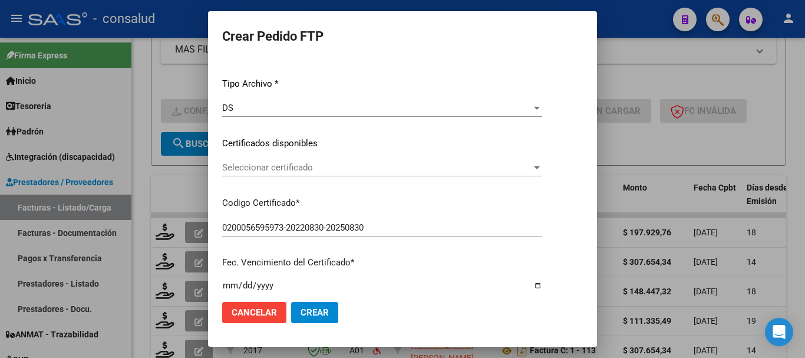
click at [408, 166] on span "Seleccionar certificado" at bounding box center [377, 167] width 310 height 11
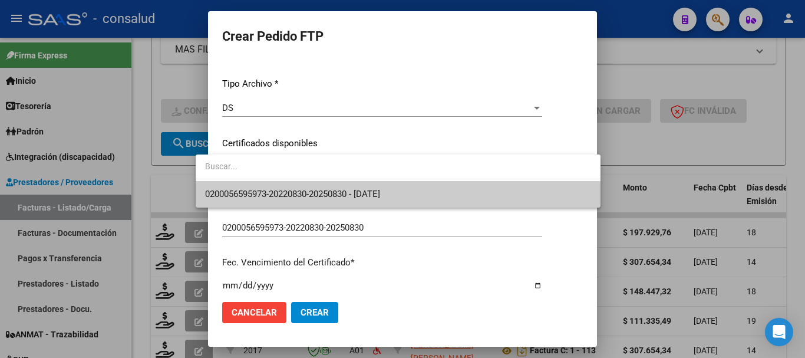
click at [423, 193] on span "0200056595973-20220830-20250830 - [DATE]" at bounding box center [398, 194] width 386 height 27
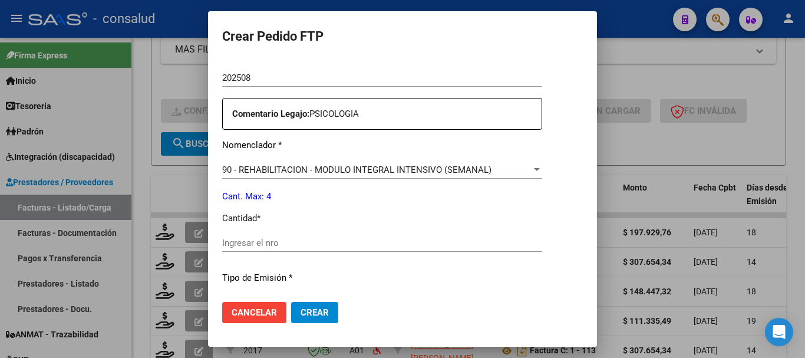
scroll to position [413, 0]
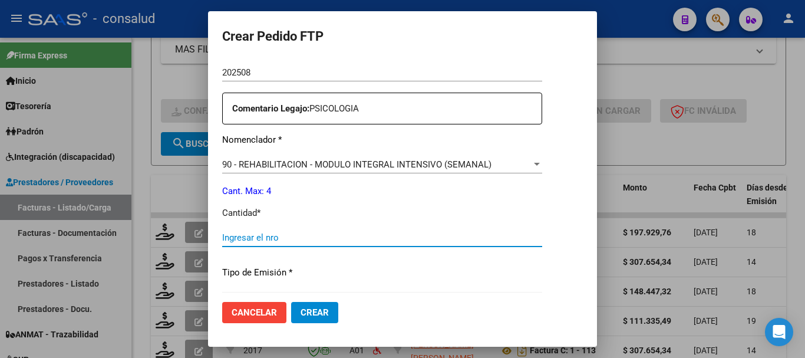
click at [379, 241] on input "Ingresar el nro" at bounding box center [382, 237] width 320 height 11
type input "4"
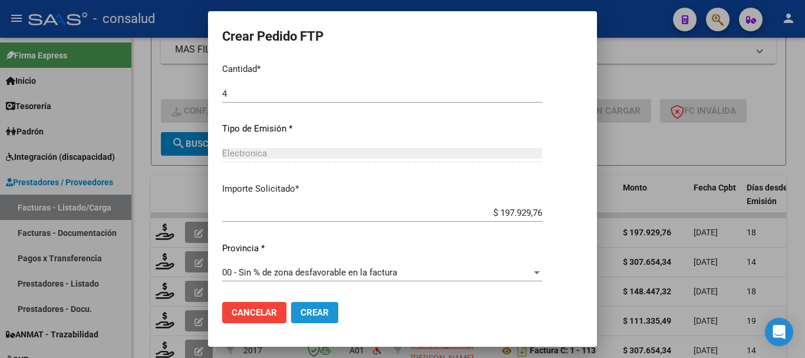
click at [296, 318] on button "Crear" at bounding box center [314, 312] width 47 height 21
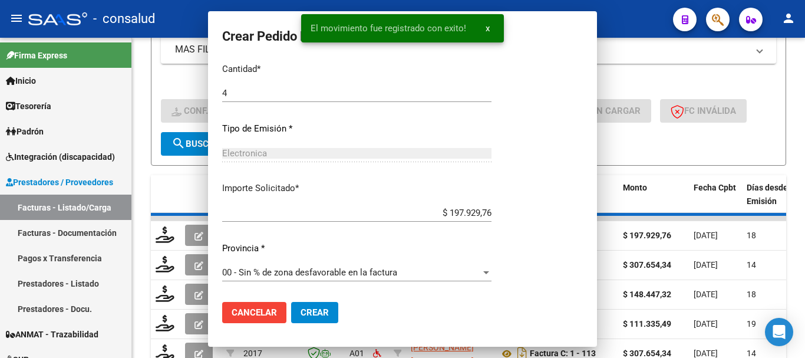
scroll to position [490, 0]
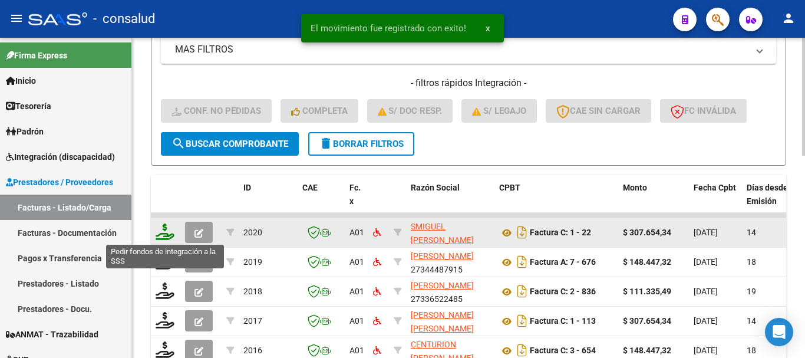
click at [167, 232] on icon at bounding box center [165, 231] width 19 height 17
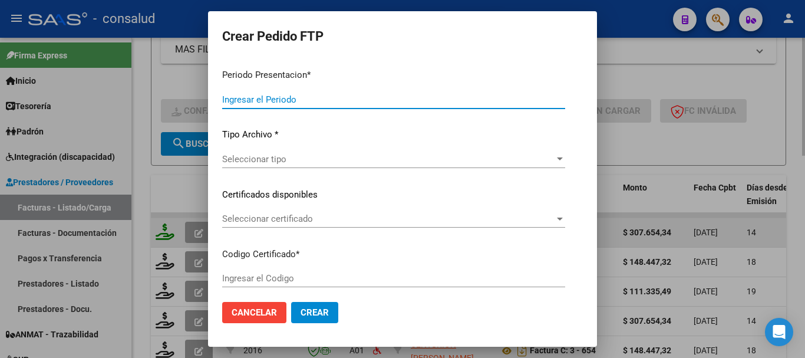
type input "202508"
type input "$ 307.654,34"
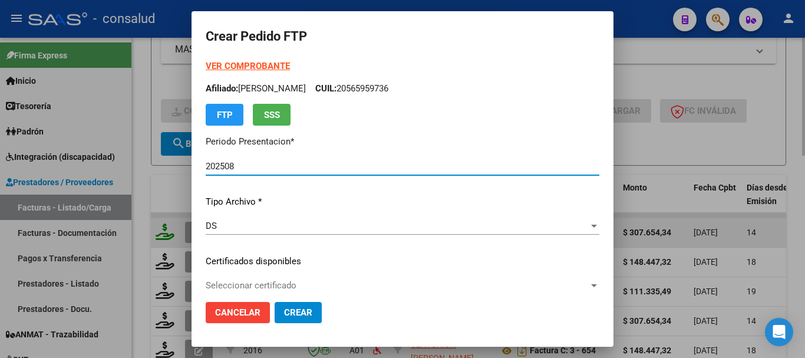
type input "020005659300620220510-20250510"
type input "[DATE]"
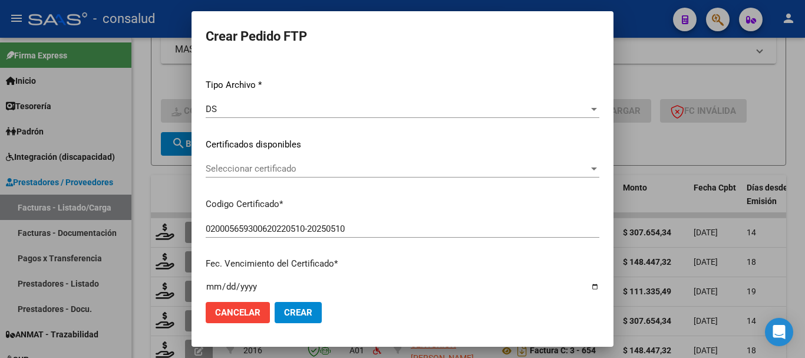
scroll to position [118, 0]
click at [365, 167] on span "Seleccionar certificado" at bounding box center [397, 167] width 383 height 11
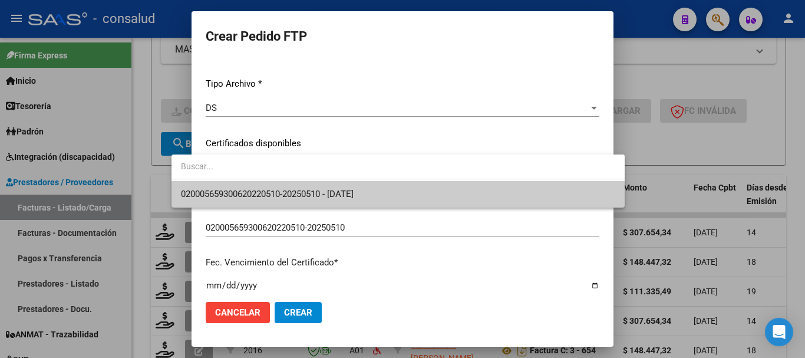
click at [383, 206] on span "020005659300620220510-20250510 - [DATE]" at bounding box center [398, 194] width 435 height 27
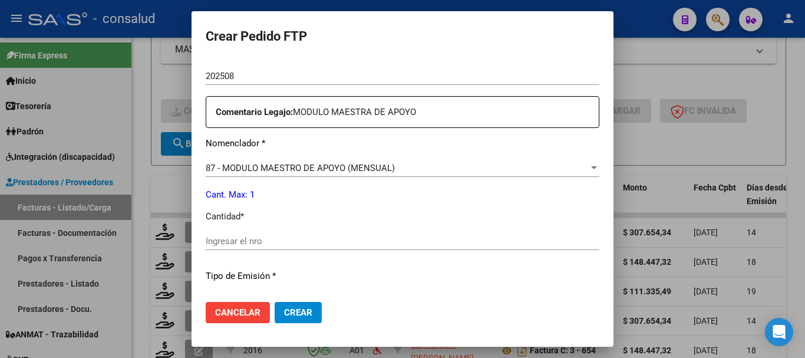
scroll to position [413, 0]
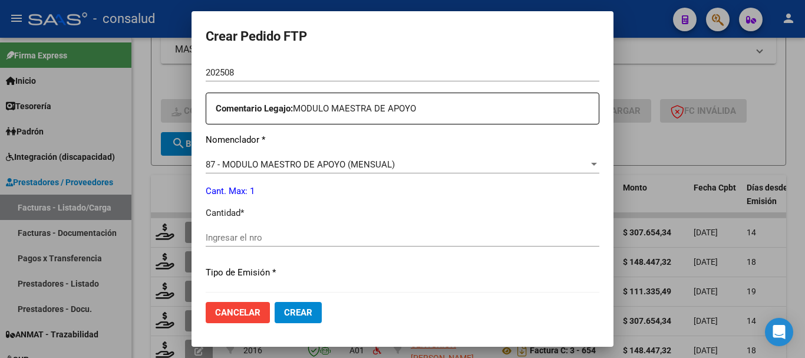
click at [348, 237] on input "Ingresar el nro" at bounding box center [403, 237] width 394 height 11
type input "1"
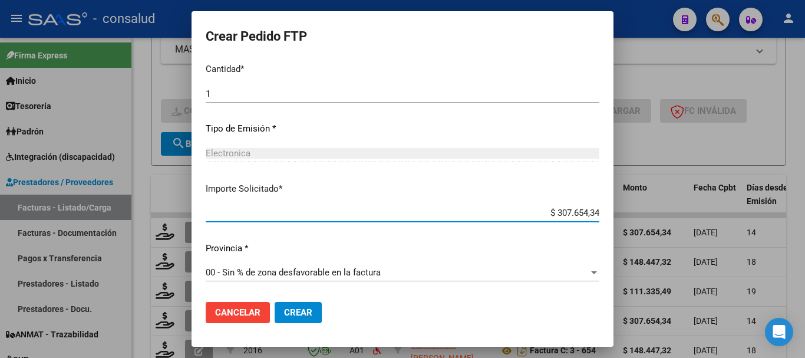
click at [284, 312] on span "Crear" at bounding box center [298, 312] width 28 height 11
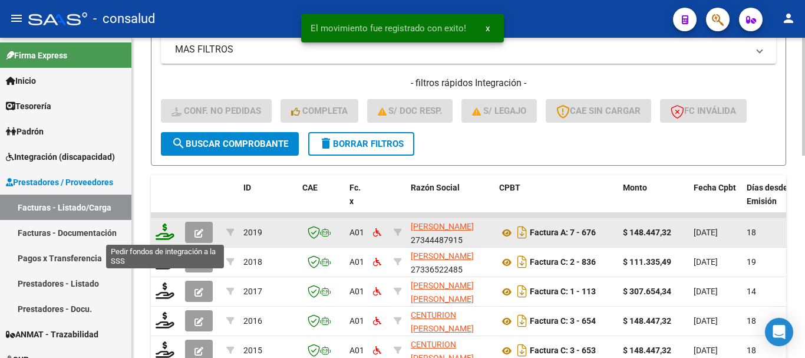
click at [156, 226] on icon at bounding box center [165, 231] width 19 height 17
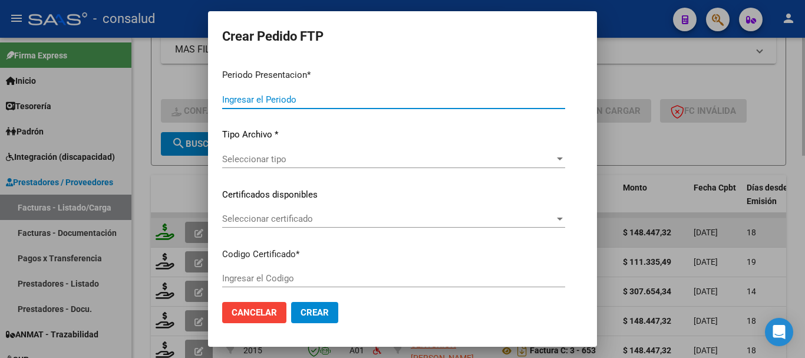
type input "202508"
type input "$ 148.447,32"
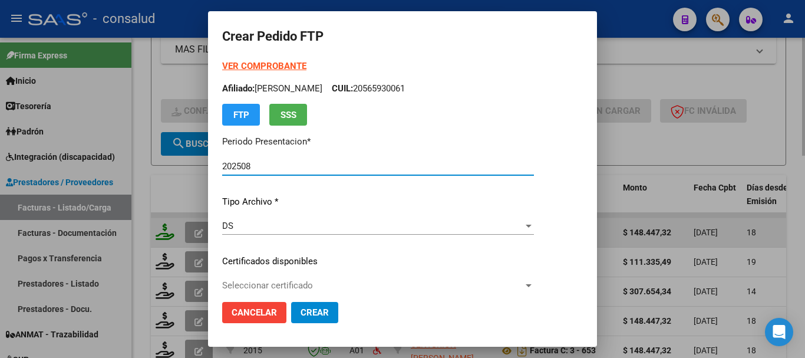
type input "0200058699773-20240924-20270924"
type input "[DATE]"
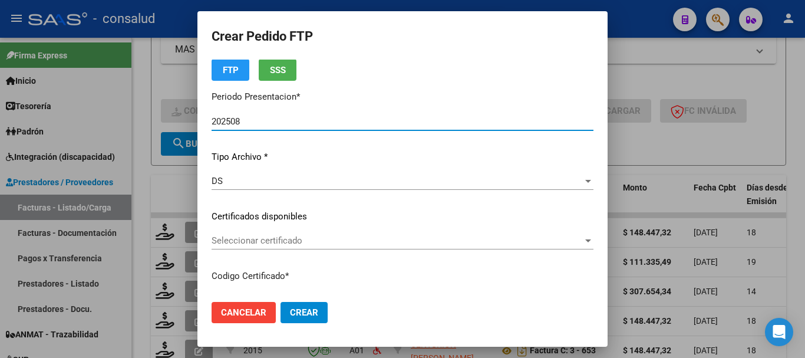
scroll to position [118, 0]
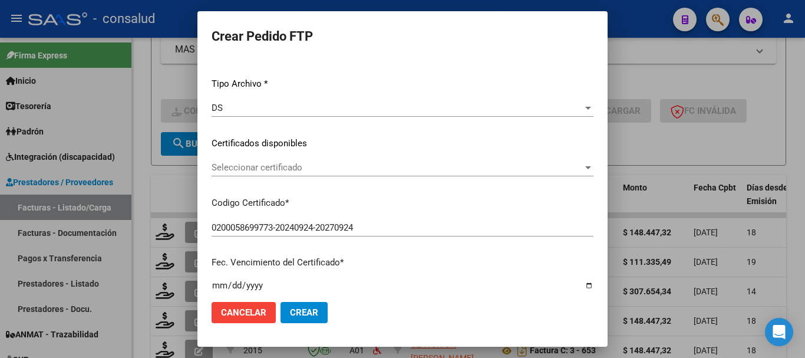
click at [335, 168] on span "Seleccionar certificado" at bounding box center [397, 167] width 371 height 11
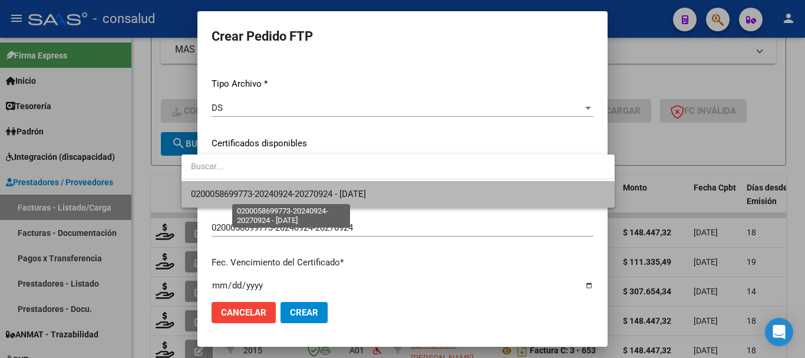
click at [344, 194] on span "0200058699773-20240924-20270924 - [DATE]" at bounding box center [278, 194] width 175 height 11
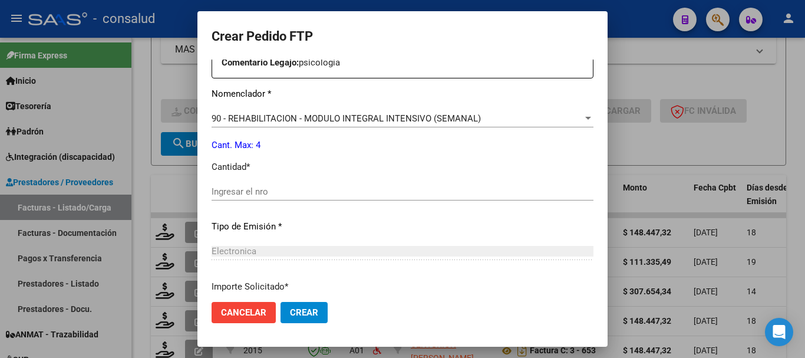
scroll to position [472, 0]
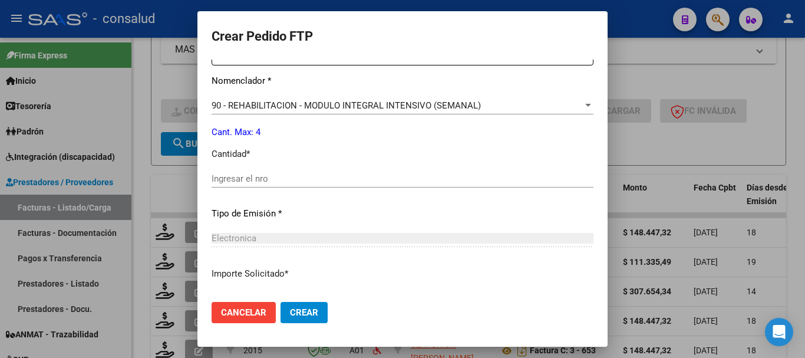
click at [322, 176] on input "Ingresar el nro" at bounding box center [403, 178] width 382 height 11
type input "4"
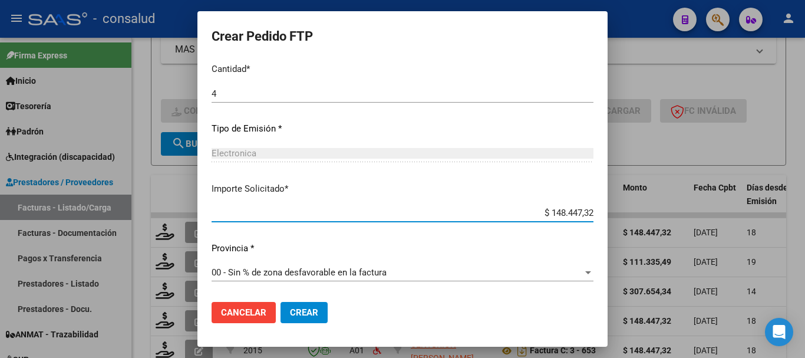
click at [293, 322] on button "Crear" at bounding box center [304, 312] width 47 height 21
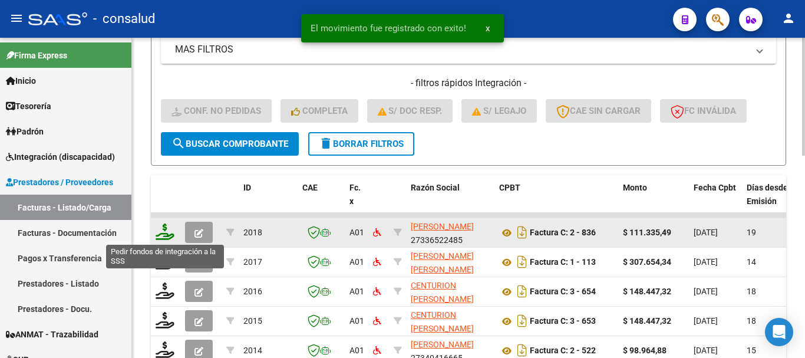
click at [163, 231] on icon at bounding box center [165, 231] width 19 height 17
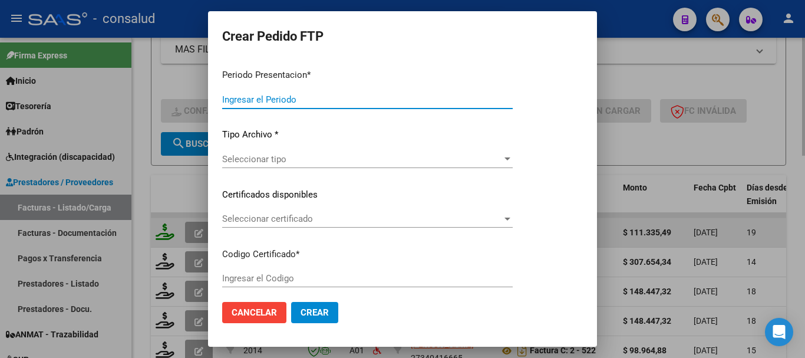
type input "202508"
type input "$ 111.335,49"
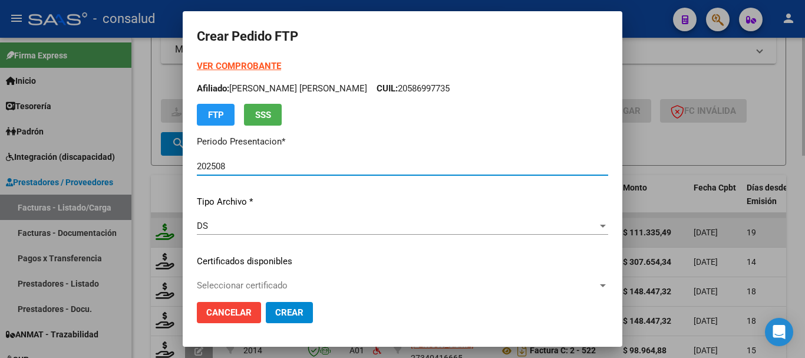
type input "0200044540057-20211020-20311020"
type input "[DATE]"
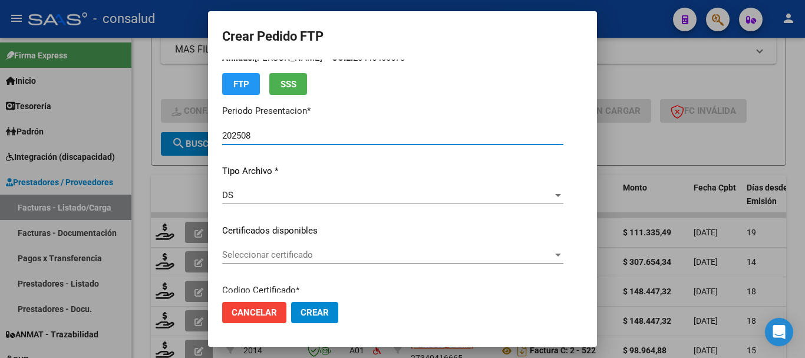
scroll to position [59, 0]
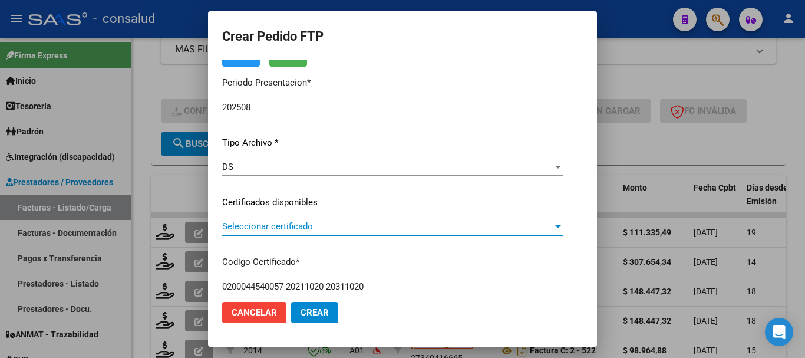
click at [329, 224] on span "Seleccionar certificado" at bounding box center [387, 226] width 331 height 11
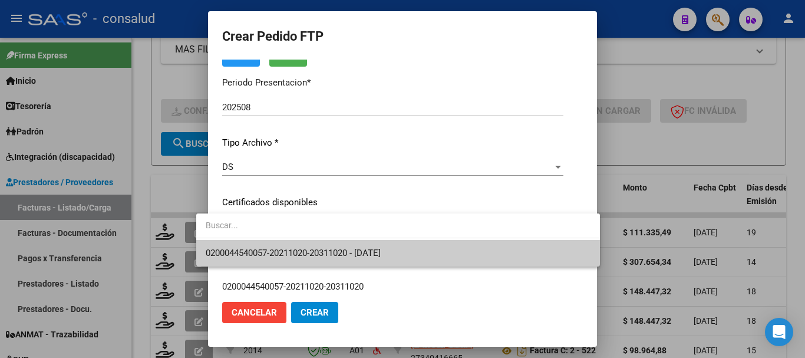
drag, startPoint x: 344, startPoint y: 244, endPoint x: 349, endPoint y: 249, distance: 7.1
click at [345, 246] on span "0200044540057-20211020-20311020 - [DATE]" at bounding box center [398, 253] width 385 height 27
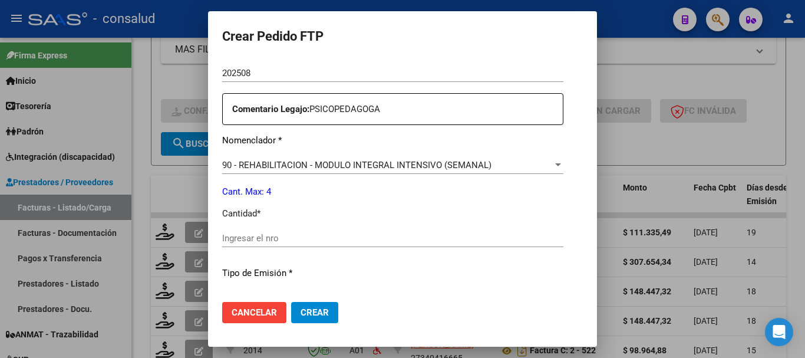
scroll to position [413, 0]
click at [367, 239] on input "Ingresar el nro" at bounding box center [392, 237] width 341 height 11
type input "4"
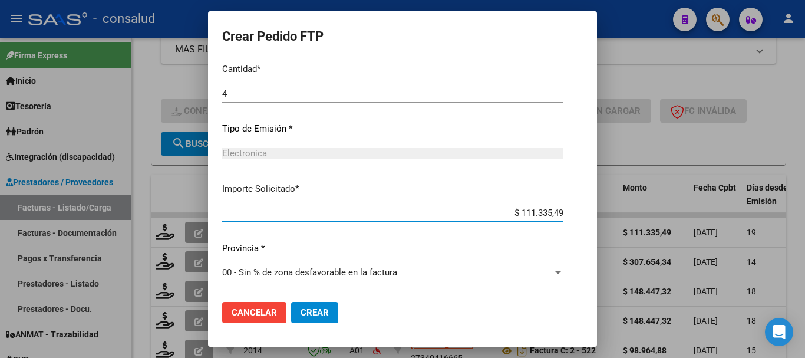
click at [301, 317] on span "Crear" at bounding box center [315, 312] width 28 height 11
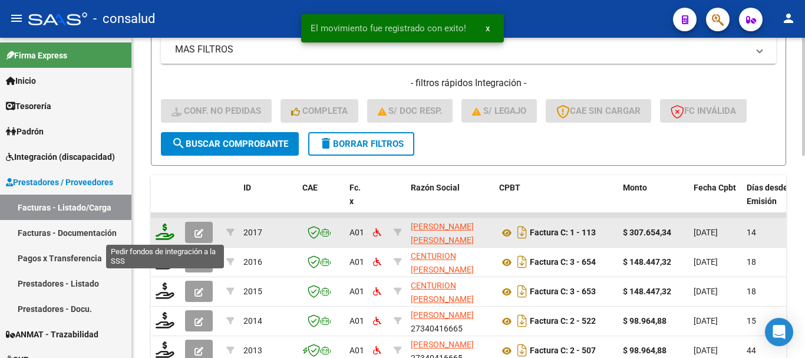
click at [169, 236] on icon at bounding box center [165, 231] width 19 height 17
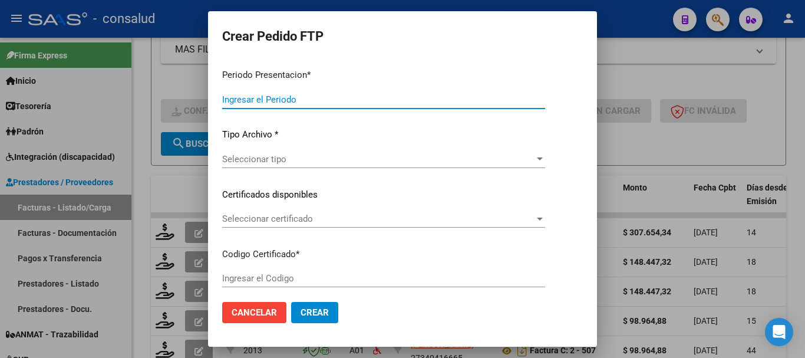
type input "202508"
type input "$ 307.654,34"
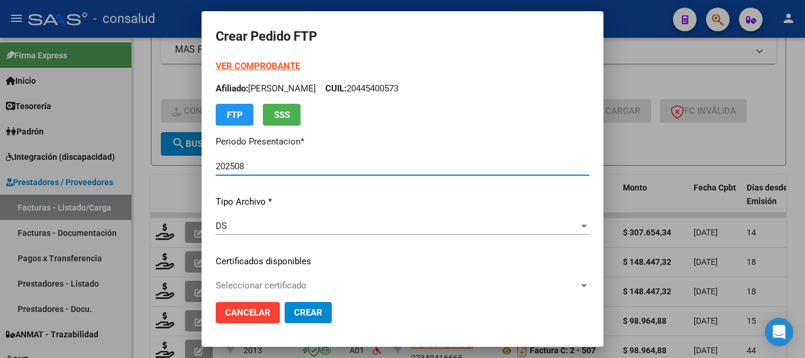
type input "0200055911280-20220503-20270503"
type input "[DATE]"
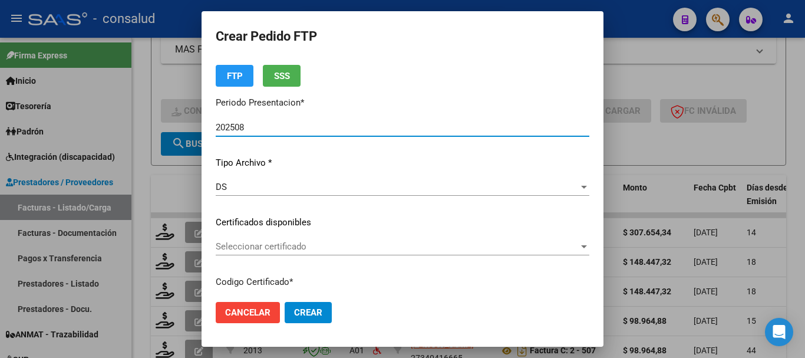
scroll to position [118, 0]
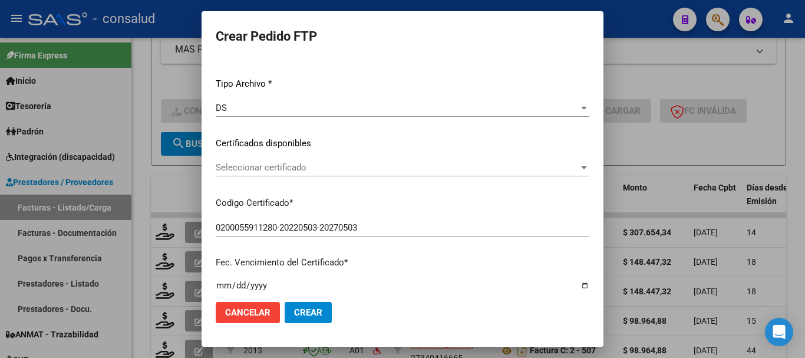
click at [338, 172] on span "Seleccionar certificado" at bounding box center [397, 167] width 363 height 11
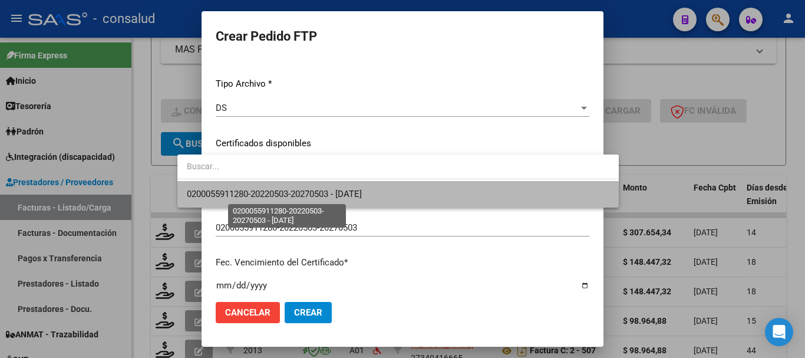
click at [345, 198] on span "0200055911280-20220503-20270503 - [DATE]" at bounding box center [274, 194] width 175 height 11
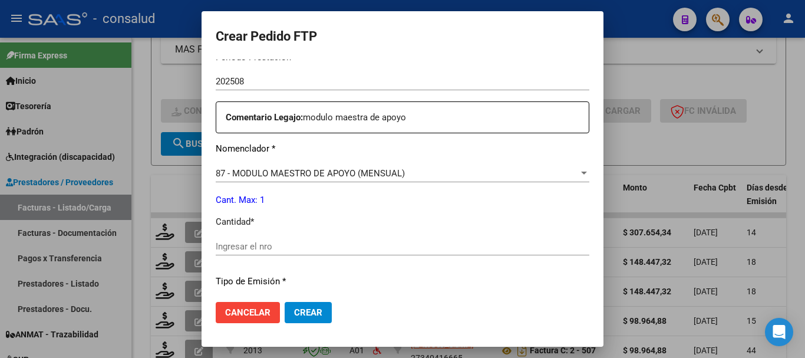
scroll to position [413, 0]
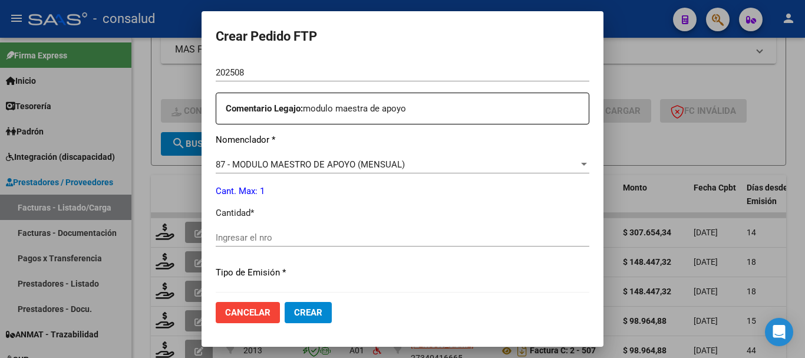
click at [368, 236] on input "Ingresar el nro" at bounding box center [403, 237] width 374 height 11
type input "1"
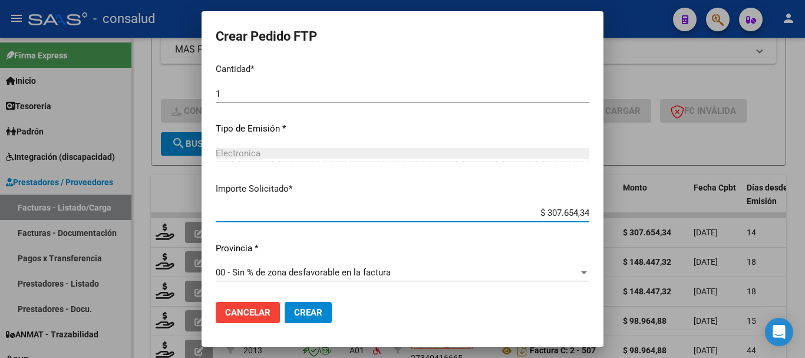
click at [294, 317] on span "Crear" at bounding box center [308, 312] width 28 height 11
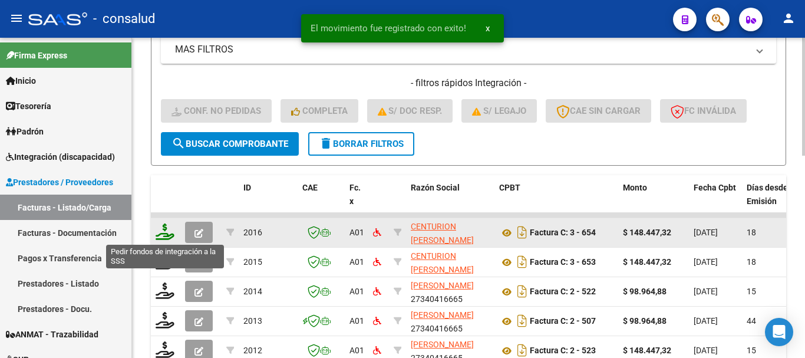
click at [162, 236] on icon at bounding box center [165, 231] width 19 height 17
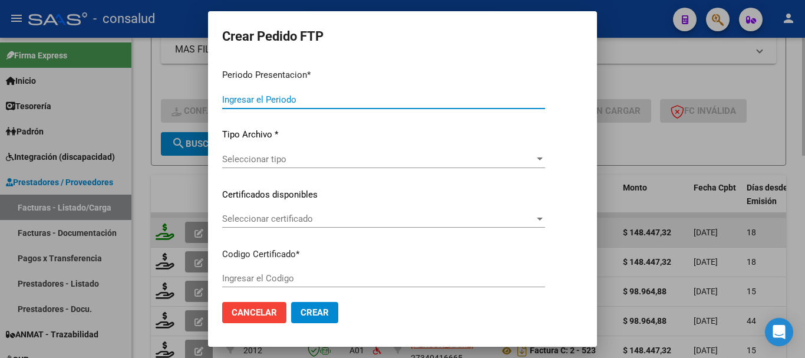
type input "202508"
type input "$ 148.447,32"
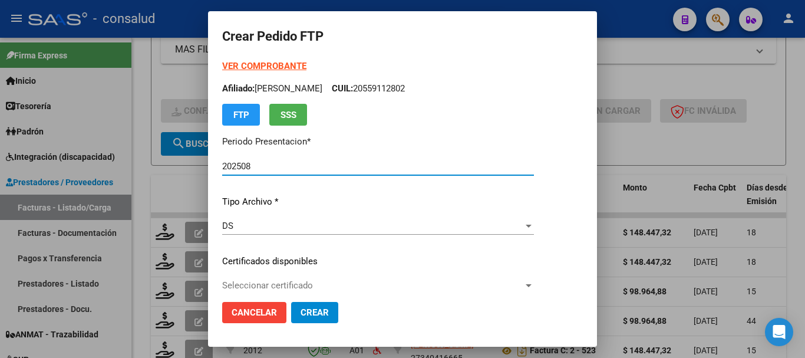
type input "0100050032978-20221012-20291012"
type input "[DATE]"
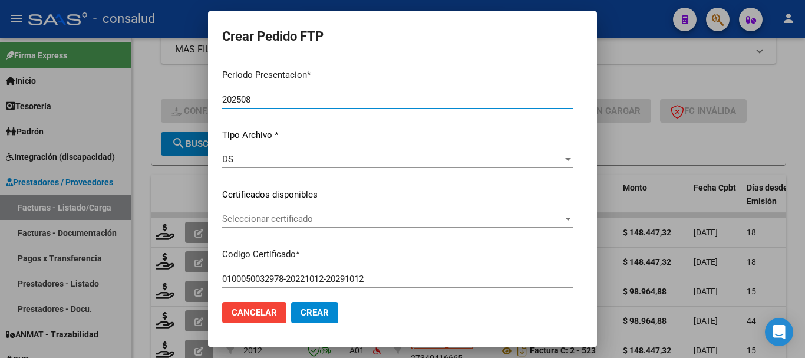
scroll to position [118, 0]
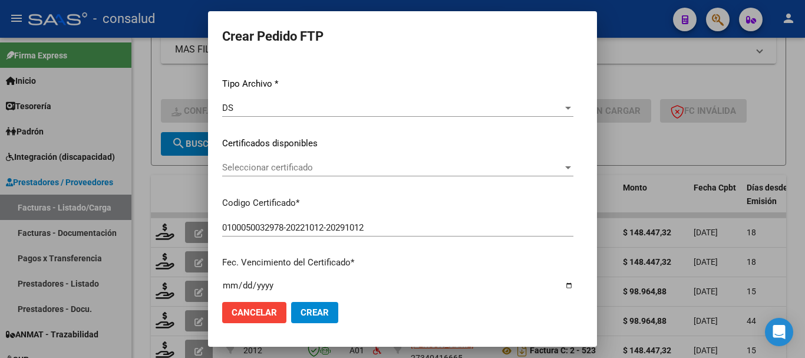
click at [361, 160] on div "Seleccionar certificado Seleccionar certificado" at bounding box center [397, 168] width 351 height 18
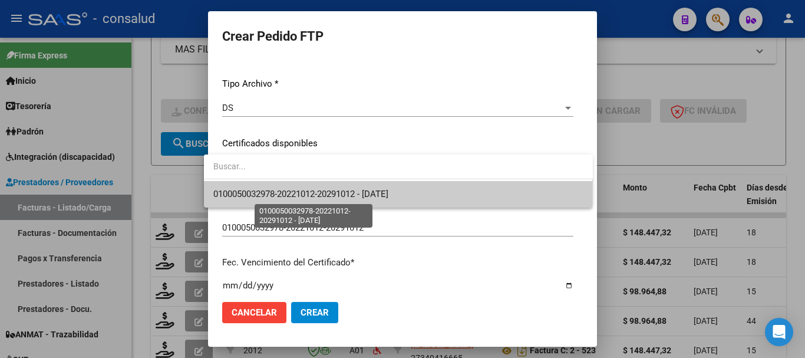
click at [374, 200] on span "0100050032978-20221012-20291012 - [DATE]" at bounding box center [398, 194] width 370 height 27
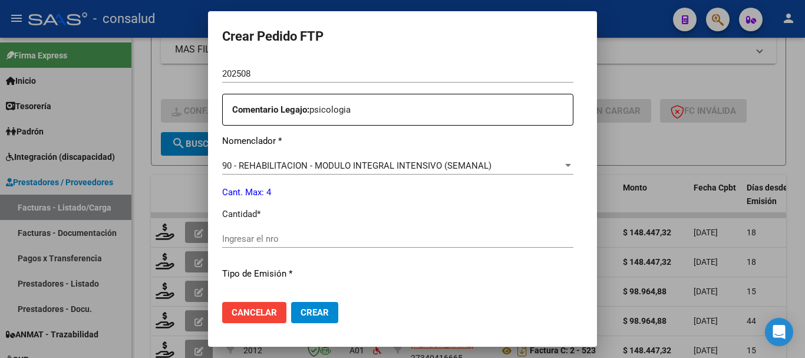
scroll to position [413, 0]
click at [311, 238] on input "Ingresar el nro" at bounding box center [397, 237] width 351 height 11
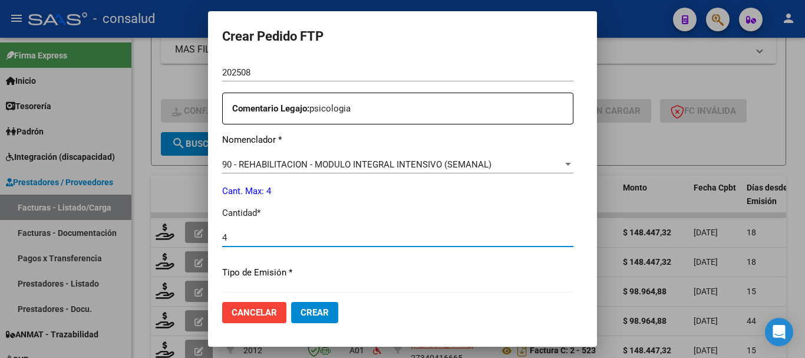
type input "4"
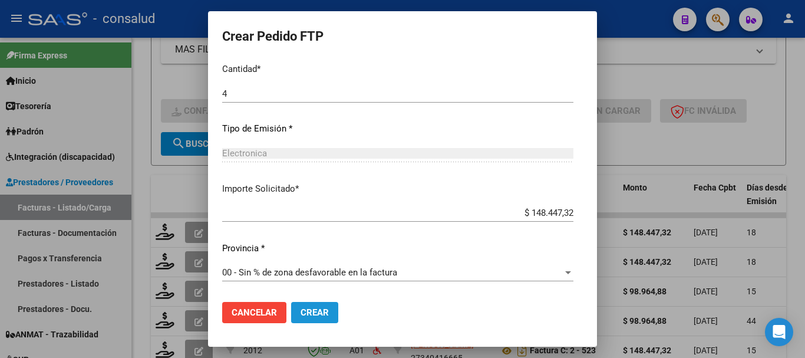
click at [305, 314] on span "Crear" at bounding box center [315, 312] width 28 height 11
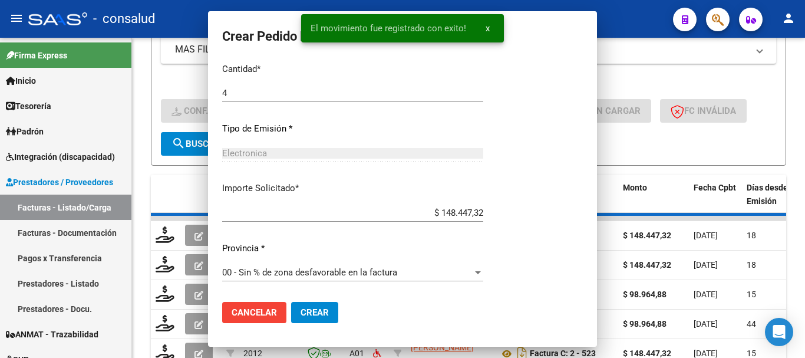
scroll to position [490, 0]
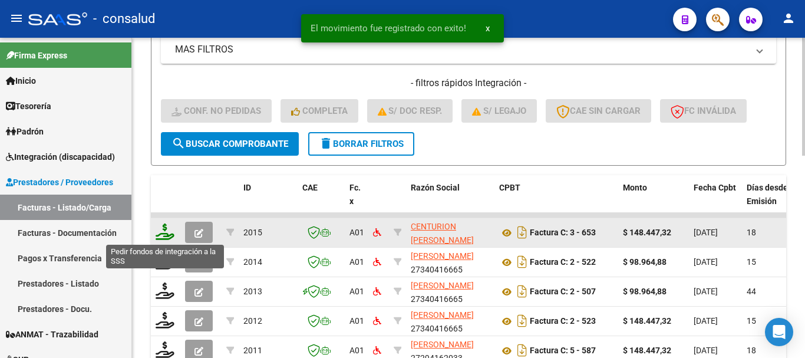
click at [163, 235] on icon at bounding box center [165, 231] width 19 height 17
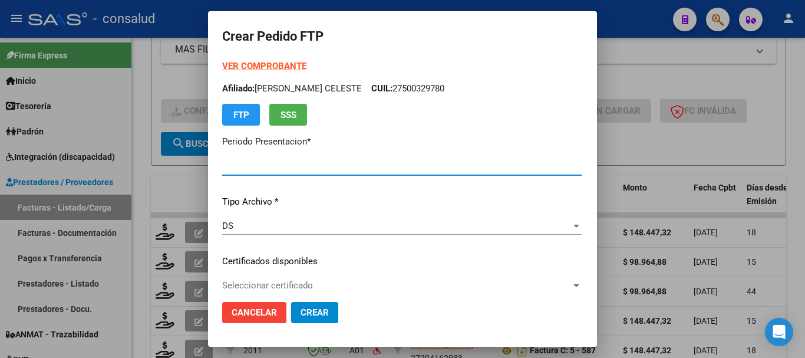
type input "202508"
type input "$ 148.447,32"
type input "0200057146391-20220504-20250504"
type input "[DATE]"
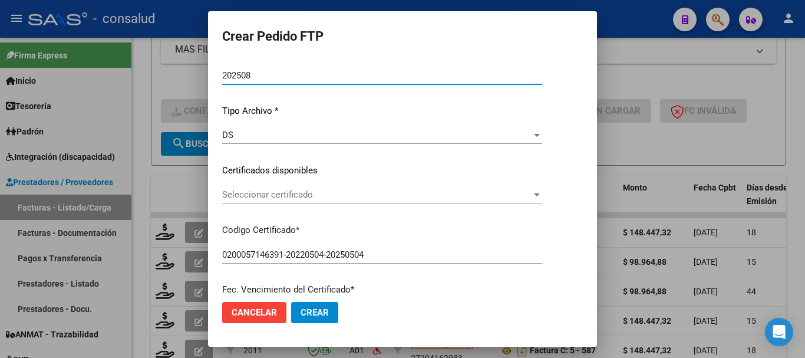
scroll to position [118, 0]
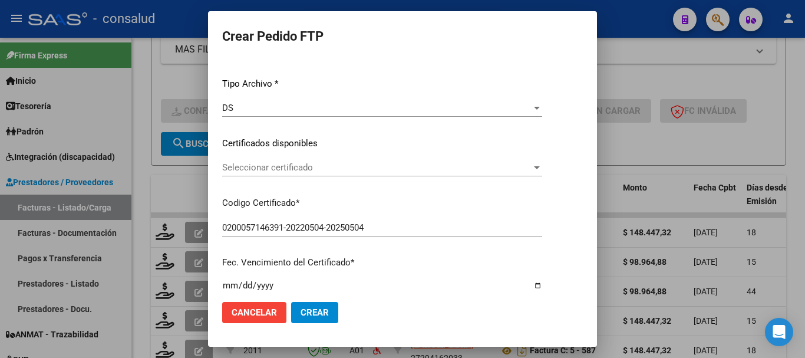
click at [317, 167] on span "Seleccionar certificado" at bounding box center [377, 167] width 310 height 11
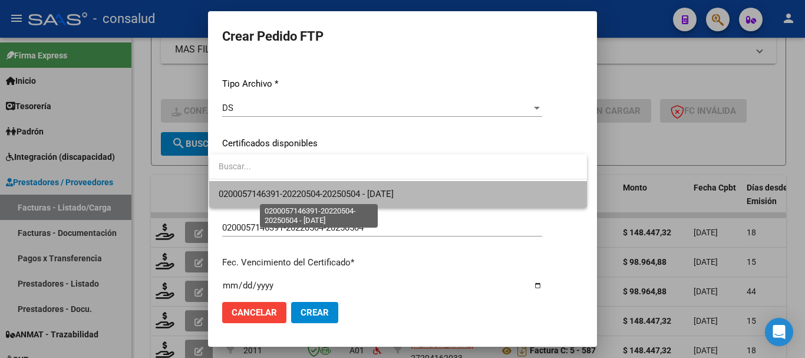
click at [324, 190] on span "0200057146391-20220504-20250504 - [DATE]" at bounding box center [306, 194] width 175 height 11
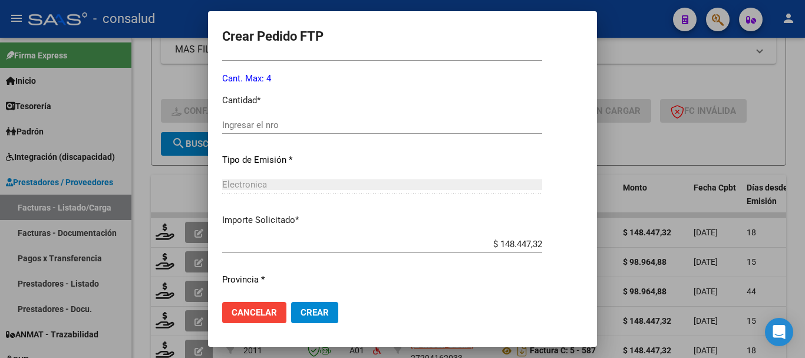
scroll to position [531, 0]
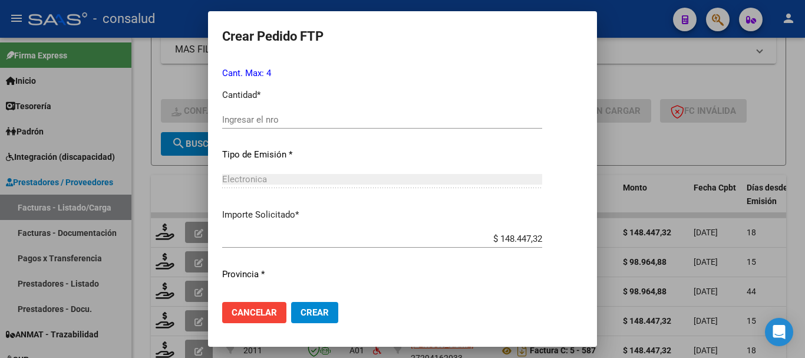
click at [285, 113] on div "Ingresar el nro" at bounding box center [382, 120] width 320 height 18
type input "4"
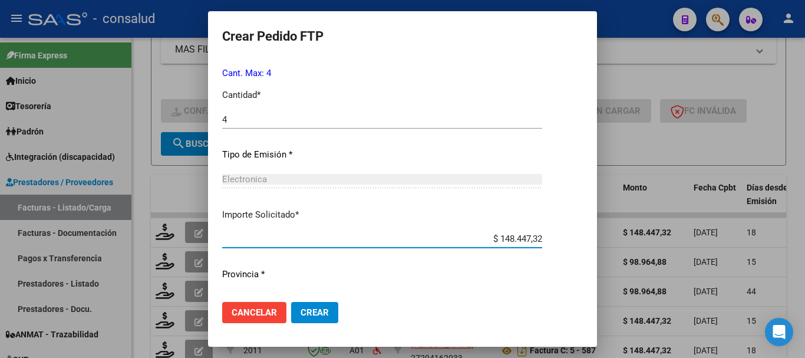
scroll to position [557, 0]
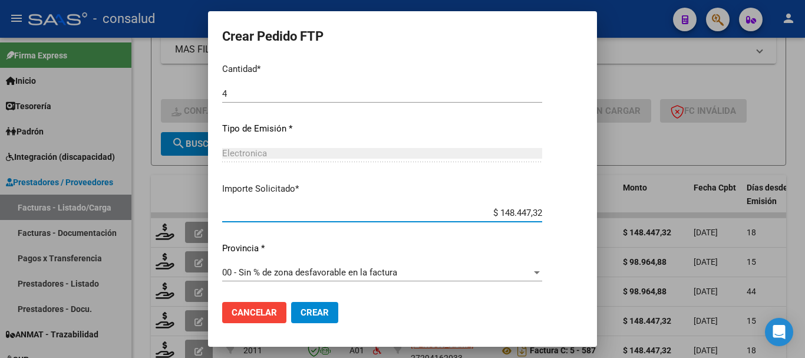
click at [312, 311] on span "Crear" at bounding box center [315, 312] width 28 height 11
